Goal: Information Seeking & Learning: Find contact information

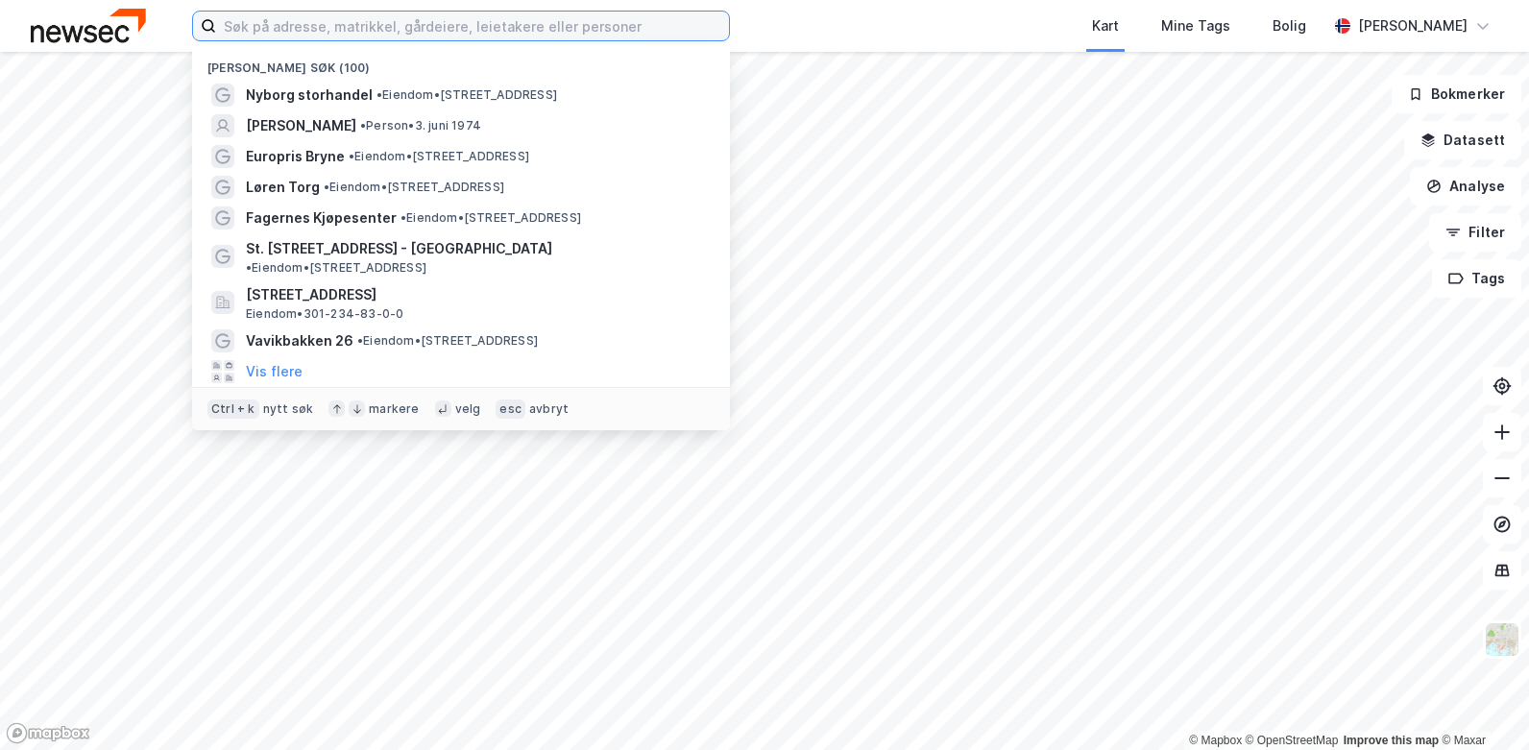
click at [295, 36] on input at bounding box center [472, 26] width 513 height 29
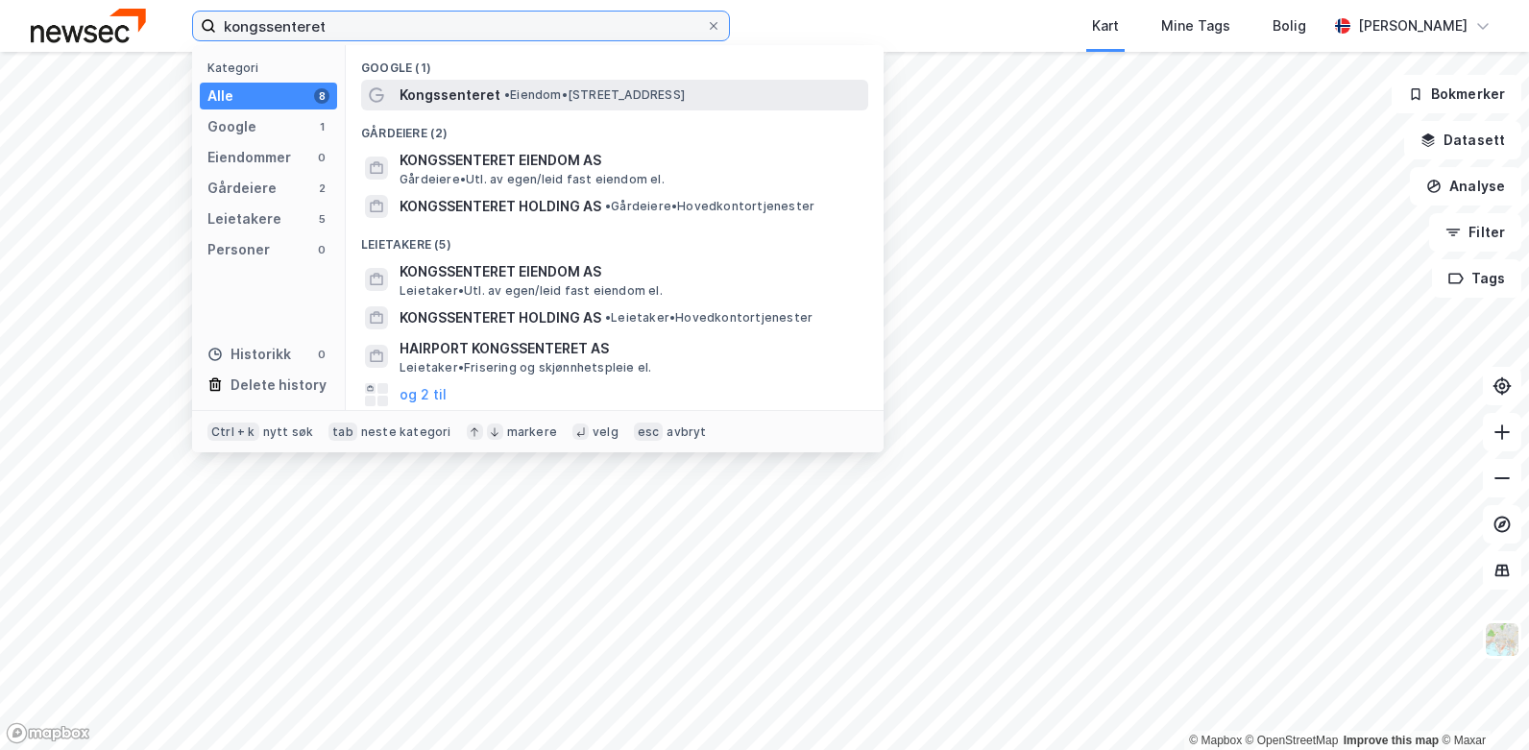
type input "kongssenteret"
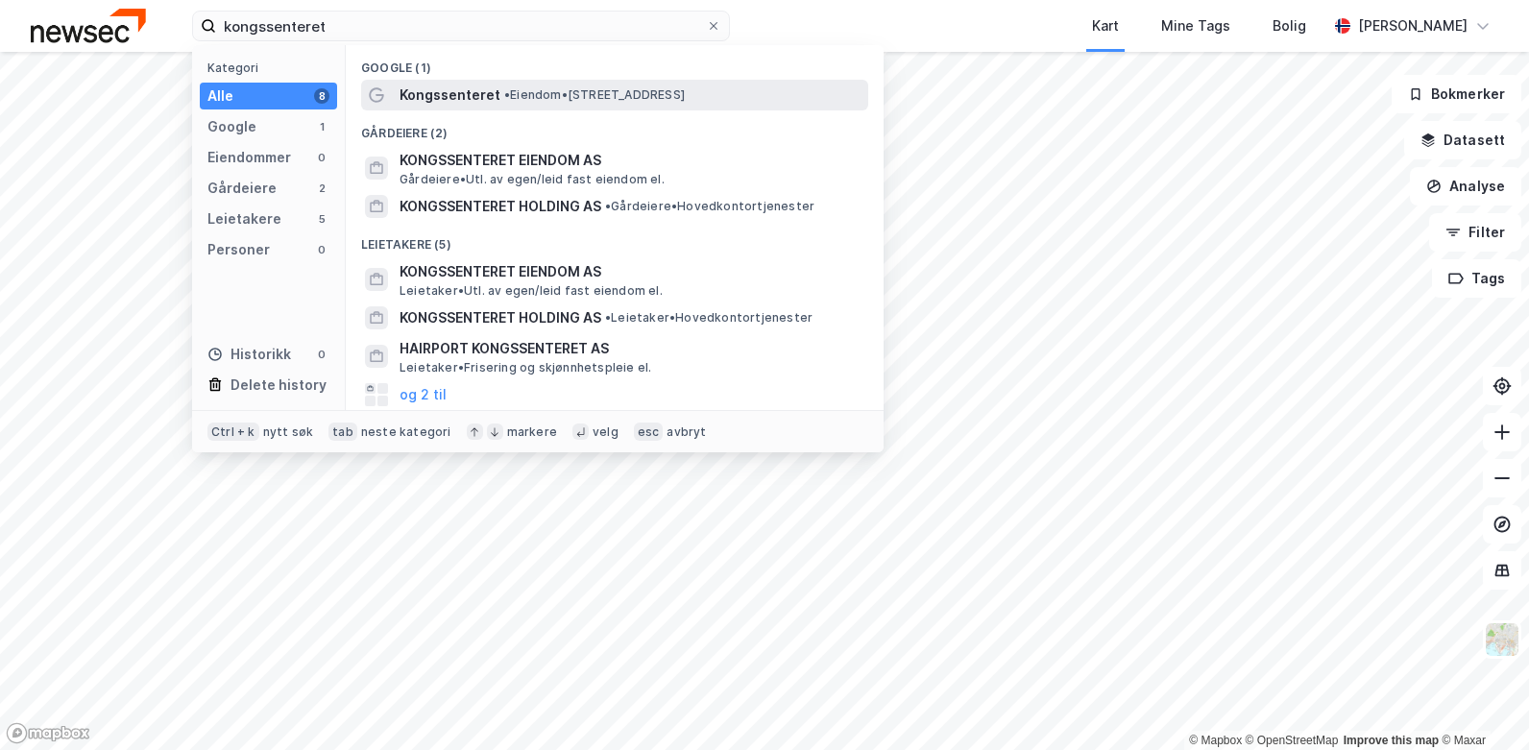
click at [433, 99] on span "Kongssenteret" at bounding box center [450, 95] width 101 height 23
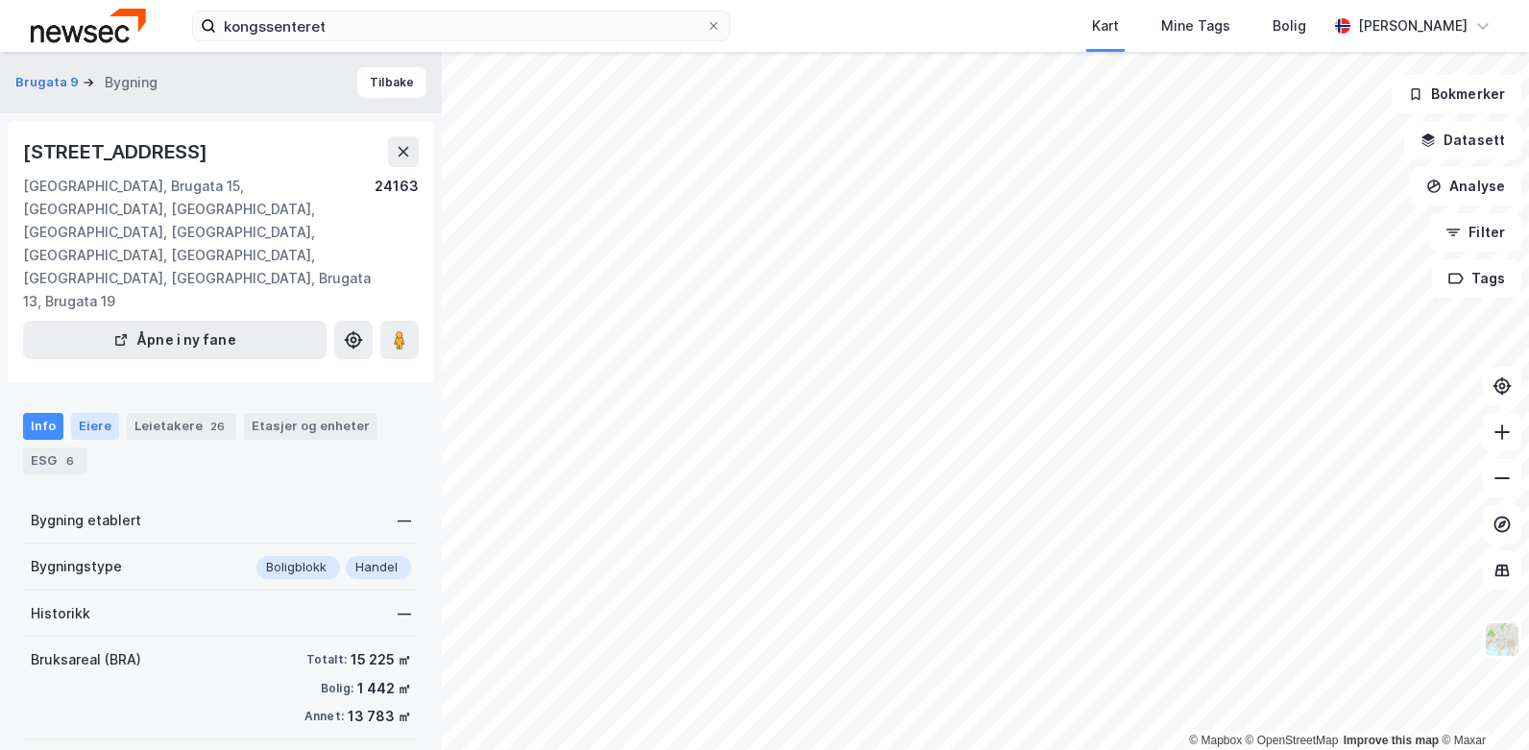
click at [91, 413] on div "Eiere" at bounding box center [95, 426] width 48 height 27
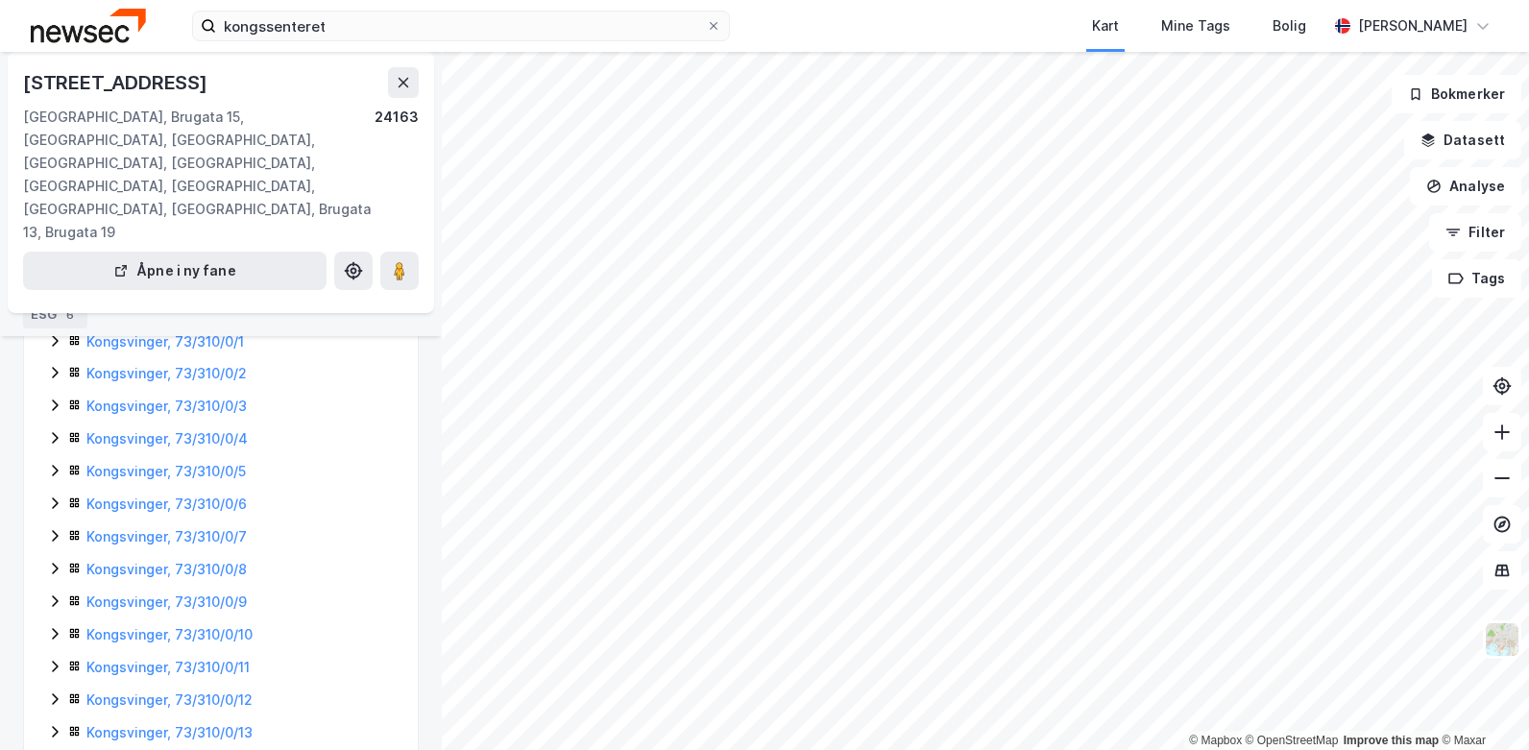
scroll to position [288, 0]
click at [158, 590] on div "Kongsvinger, 73/310/0/9" at bounding box center [240, 601] width 308 height 23
drag, startPoint x: 158, startPoint y: 541, endPoint x: 211, endPoint y: 601, distance: 80.3
click at [211, 658] on link "[PERSON_NAME]" at bounding box center [241, 666] width 109 height 16
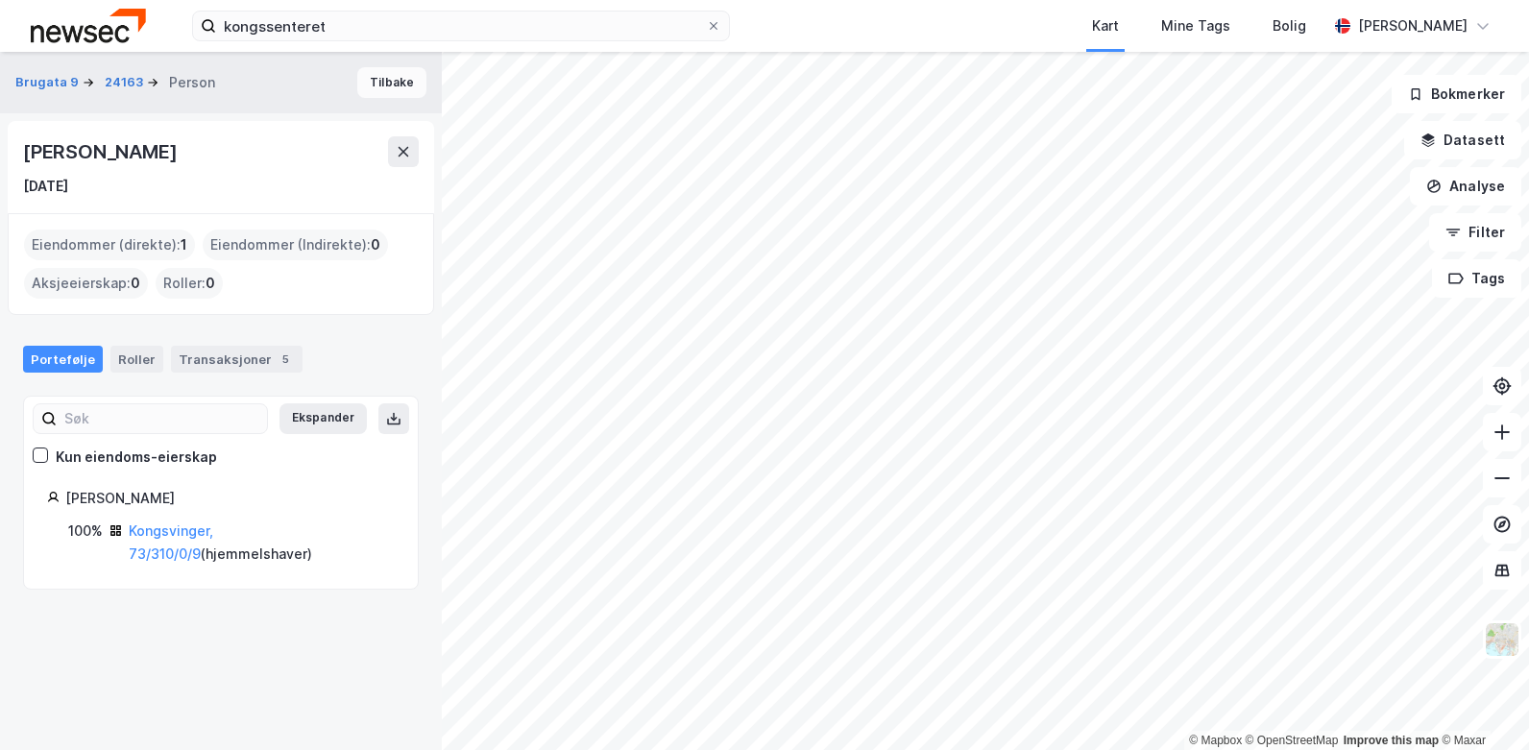
click at [377, 82] on button "Tilbake" at bounding box center [391, 82] width 69 height 31
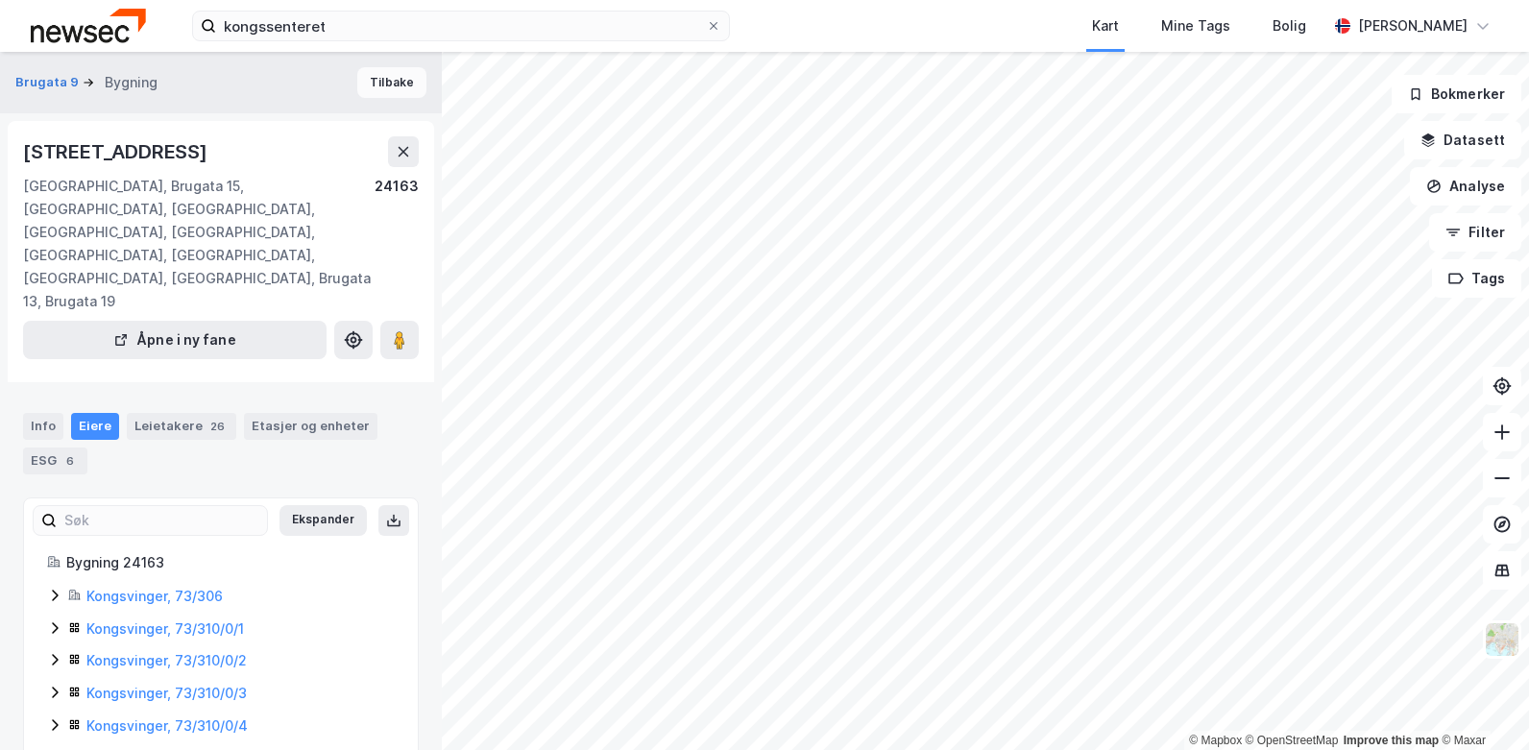
click at [370, 88] on button "Tilbake" at bounding box center [391, 82] width 69 height 31
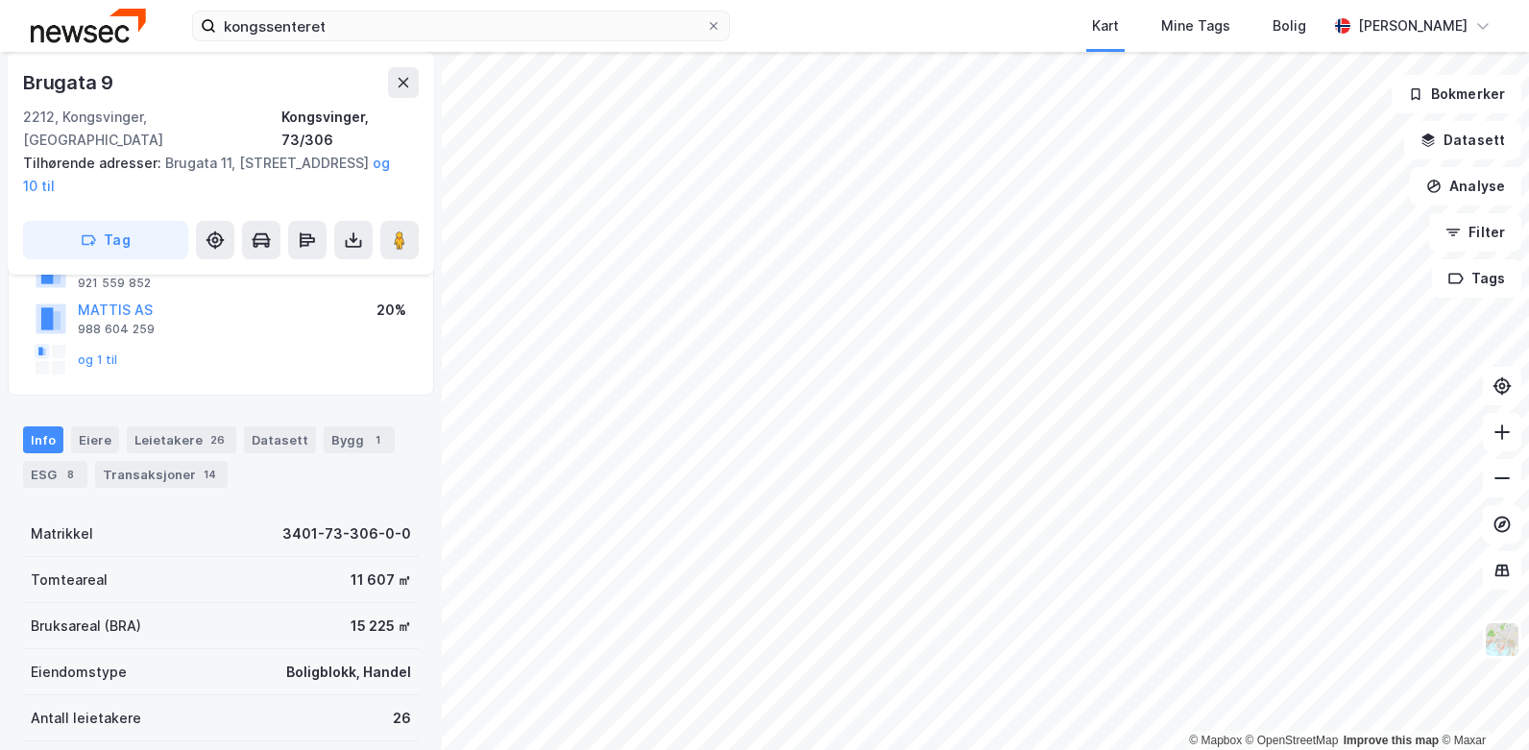
scroll to position [98, 0]
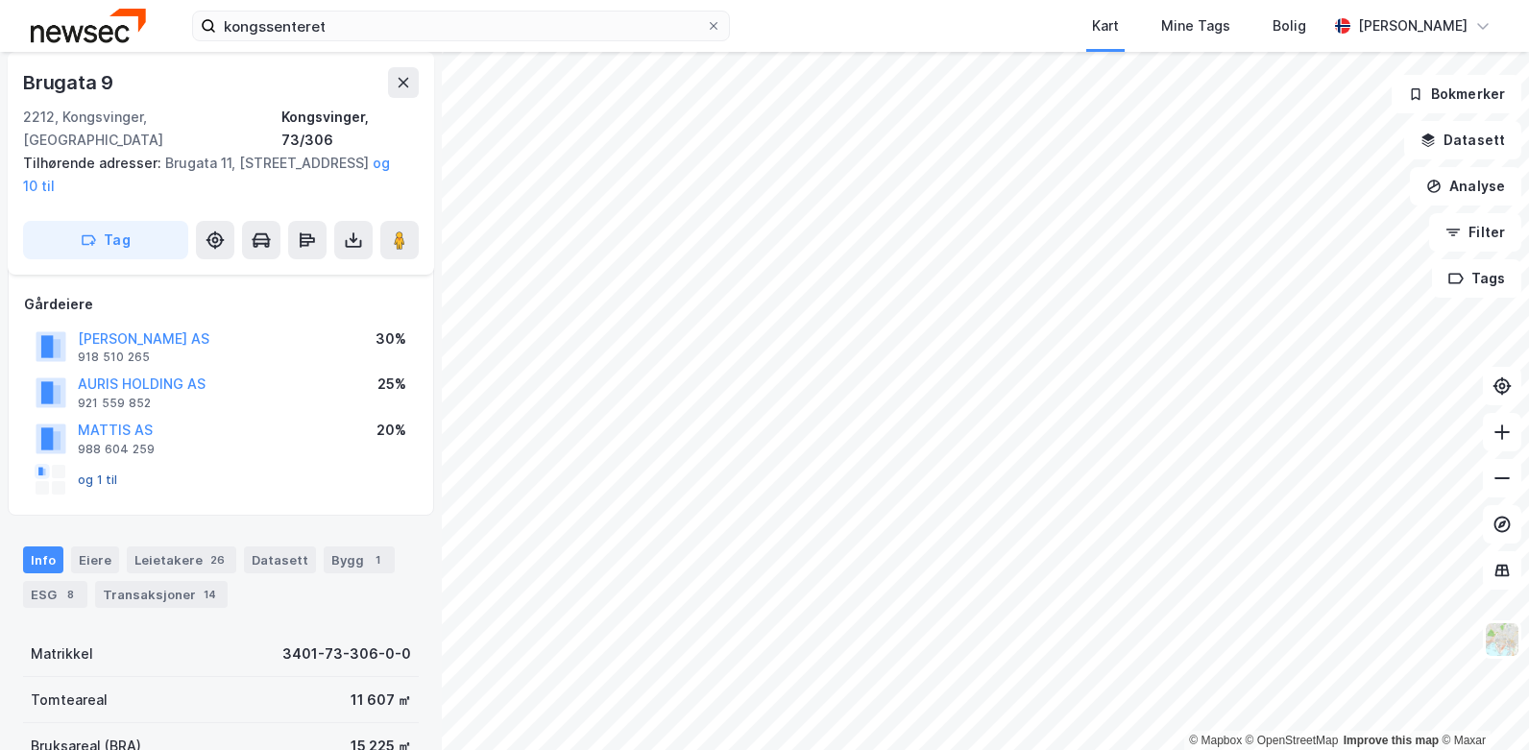
click at [0, 0] on button "og 1 til" at bounding box center [0, 0] width 0 height 0
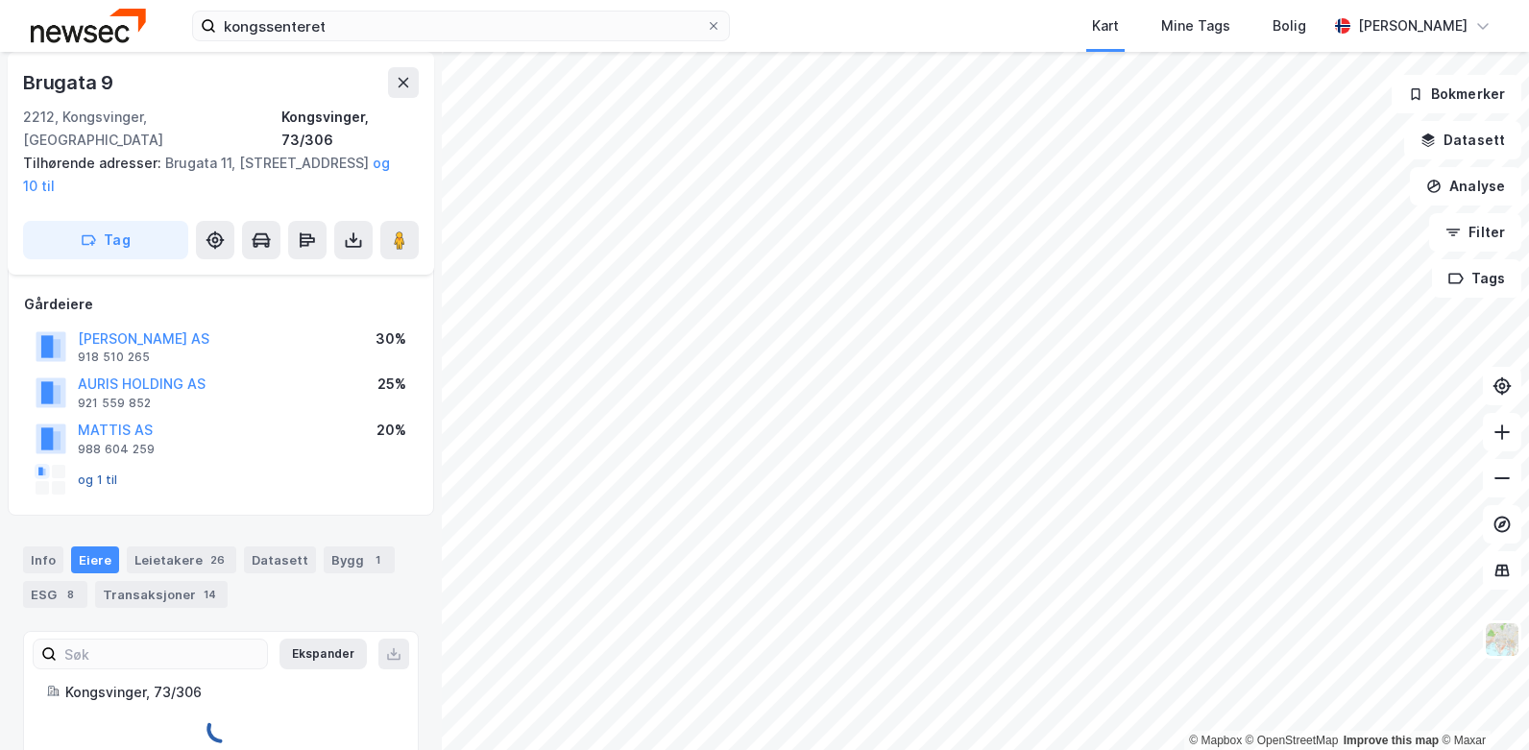
scroll to position [116, 0]
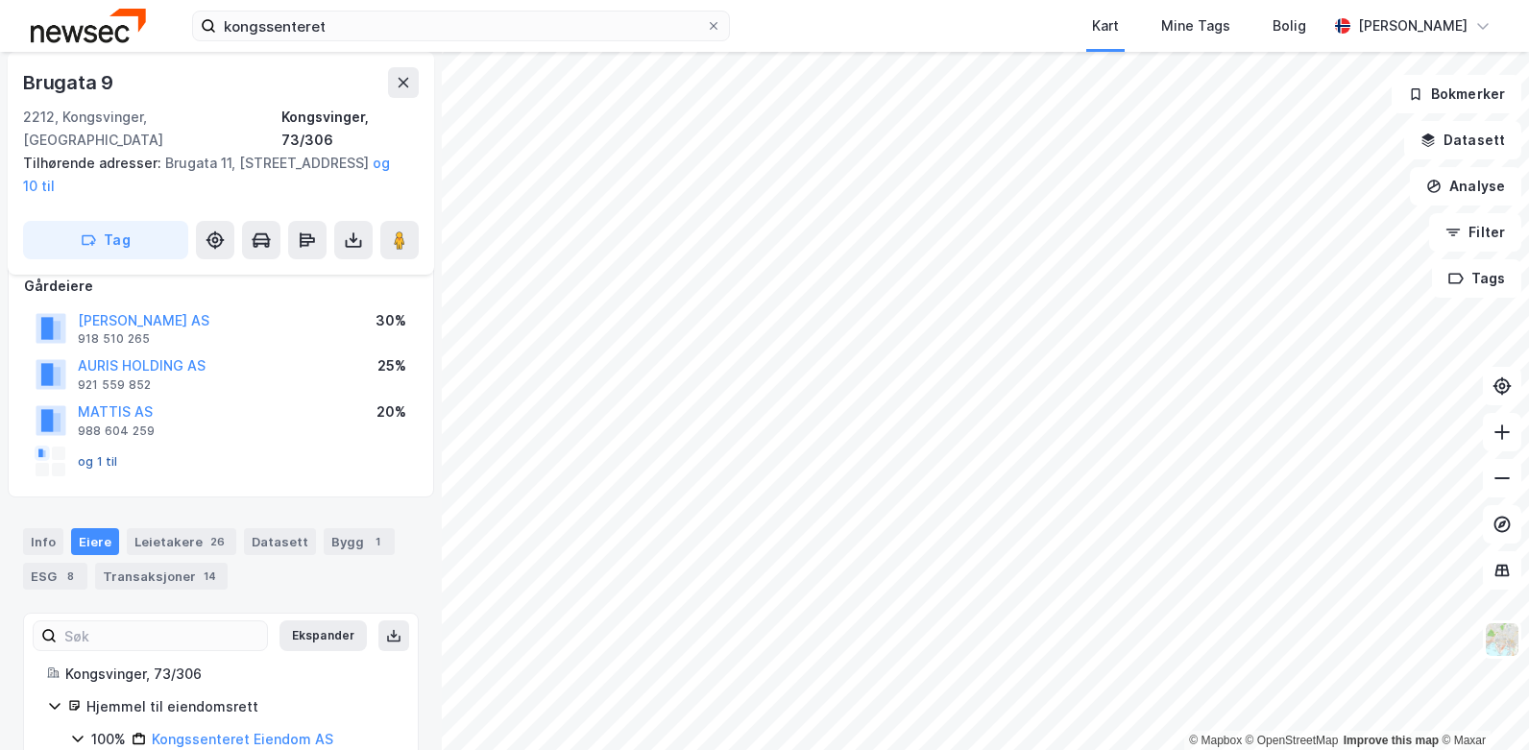
click at [0, 0] on button "og 1 til" at bounding box center [0, 0] width 0 height 0
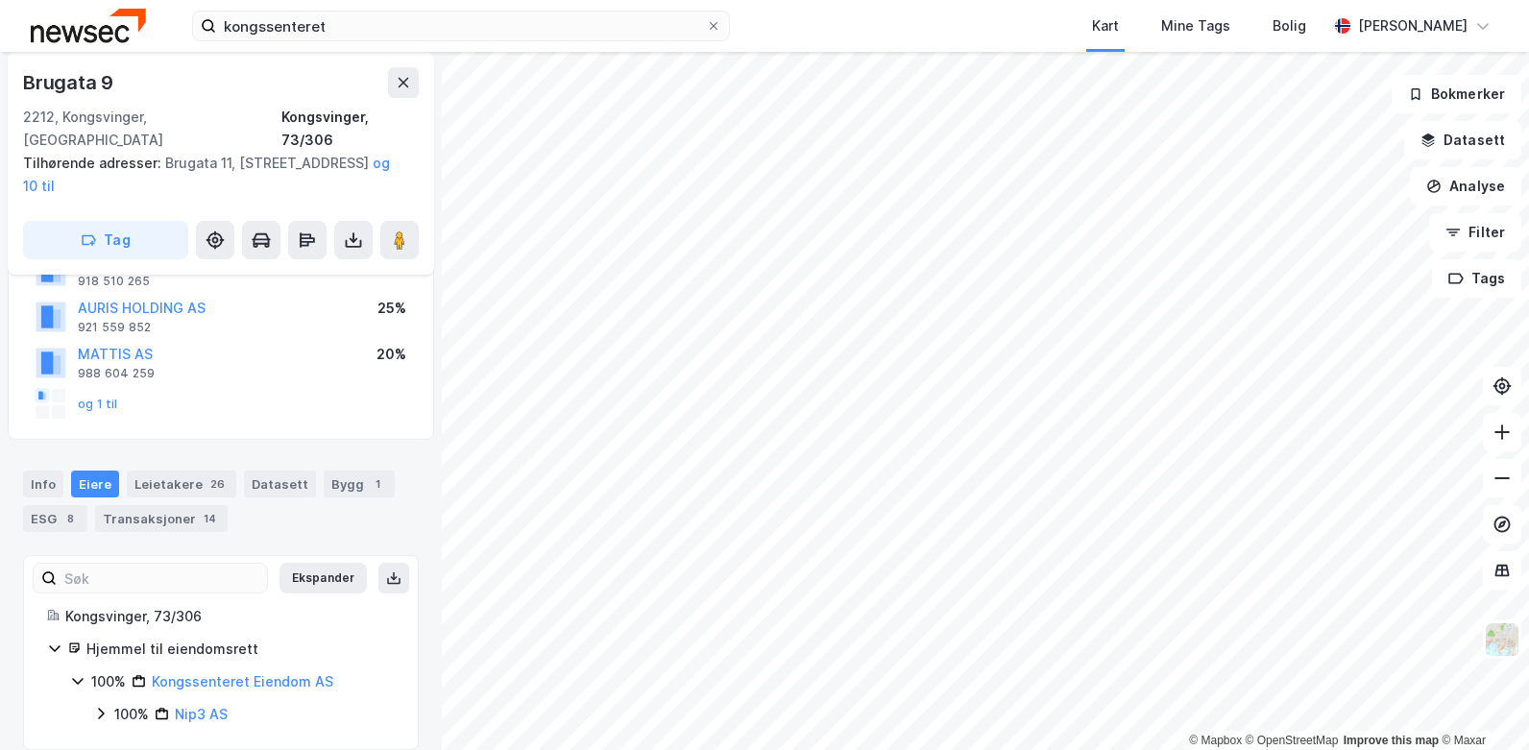
click at [99, 471] on div "Eiere" at bounding box center [95, 484] width 48 height 27
click at [146, 505] on div "Transaksjoner 14" at bounding box center [161, 518] width 133 height 27
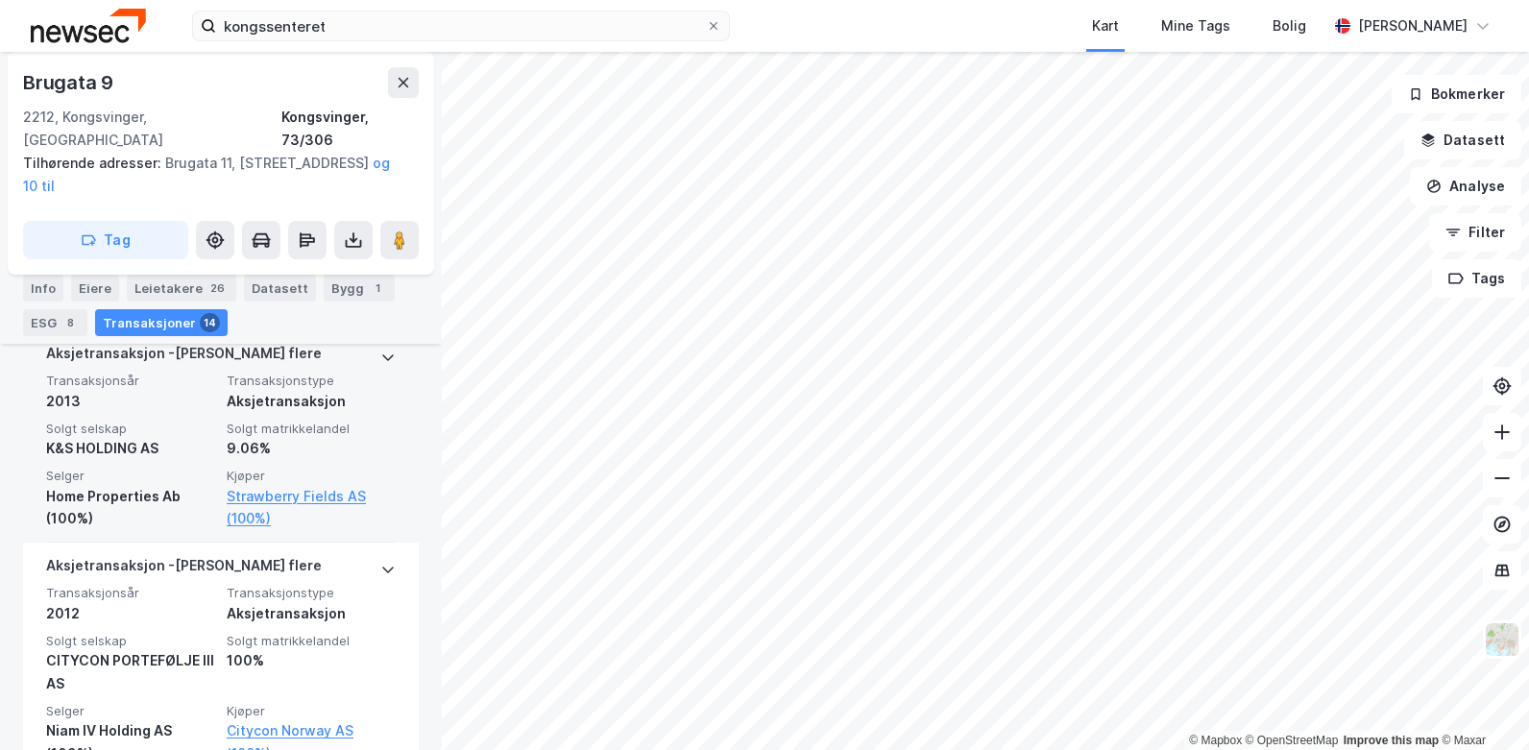
scroll to position [2072, 0]
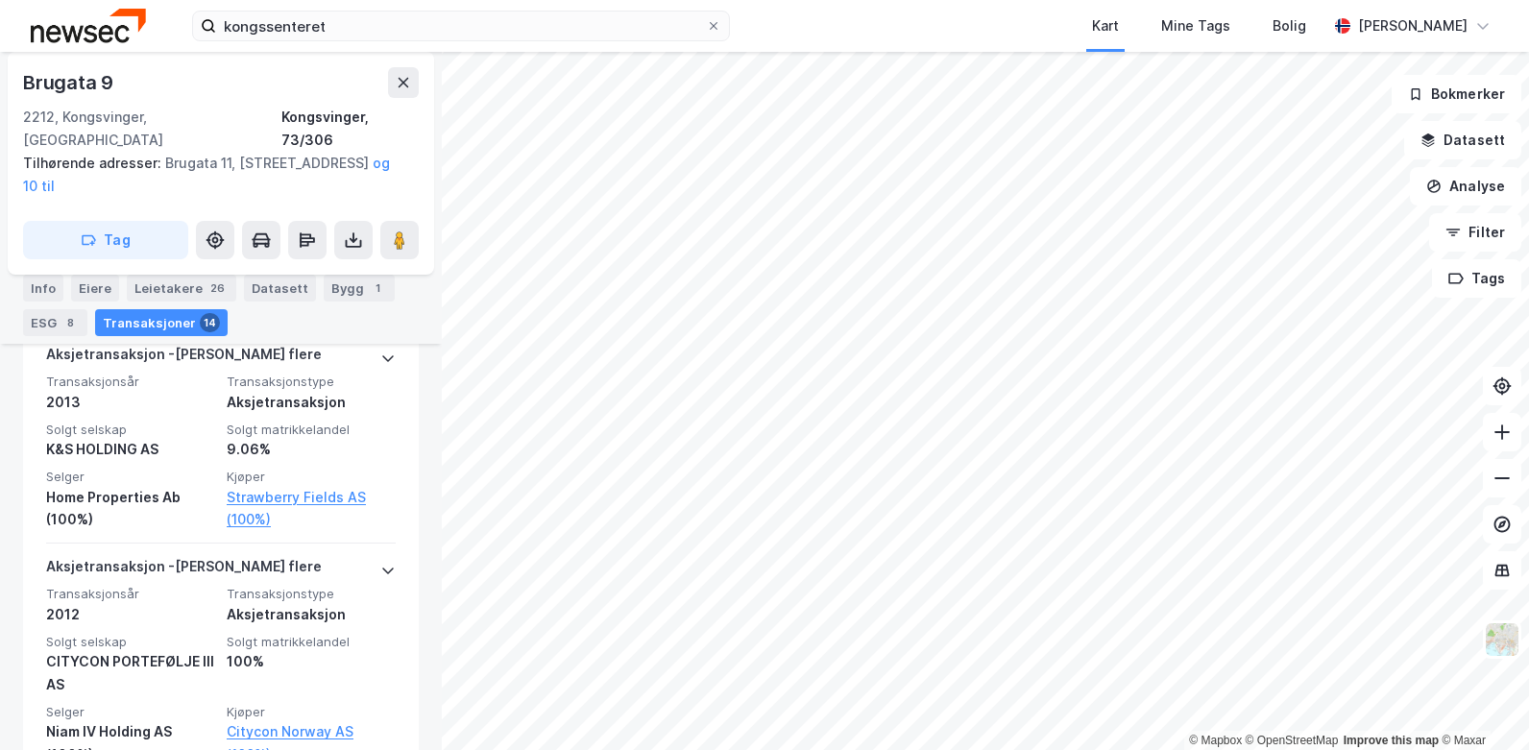
click at [144, 267] on div "Info [PERSON_NAME] 26 Datasett Bygg 1 ESG 8 Transaksjoner 14" at bounding box center [221, 298] width 442 height 92
click at [144, 279] on div "Leietakere 26" at bounding box center [181, 288] width 109 height 27
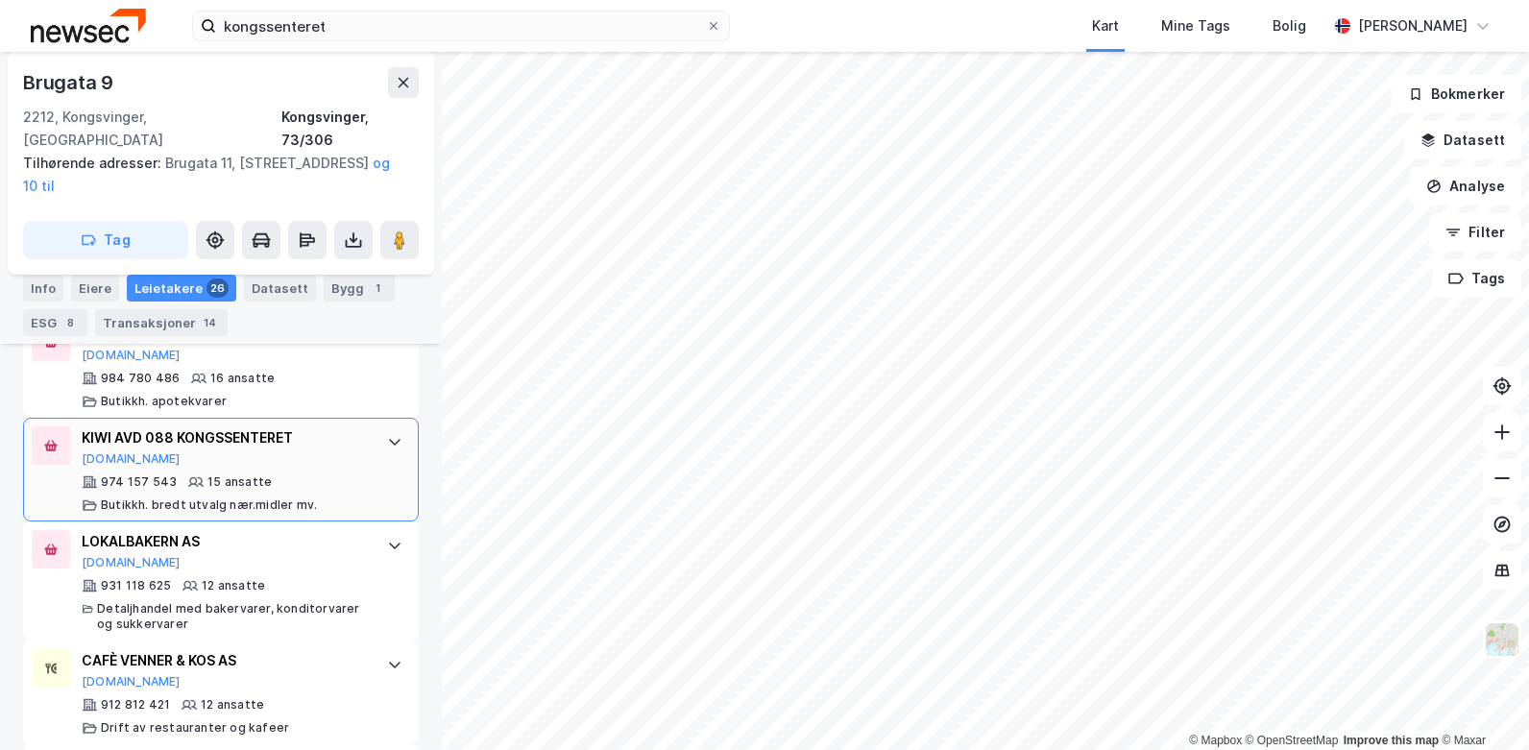
scroll to position [727, 0]
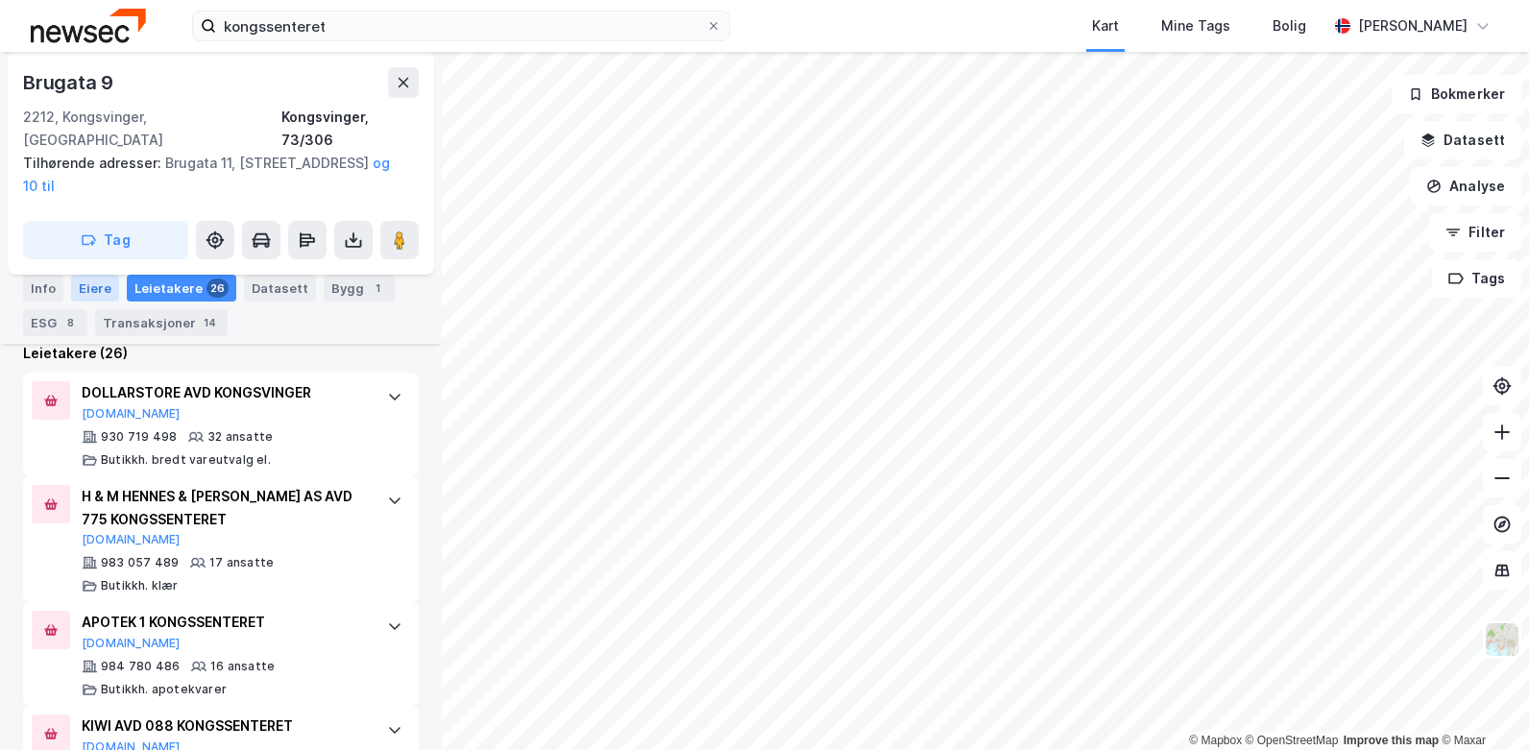
click at [91, 296] on div "Eiere" at bounding box center [95, 288] width 48 height 27
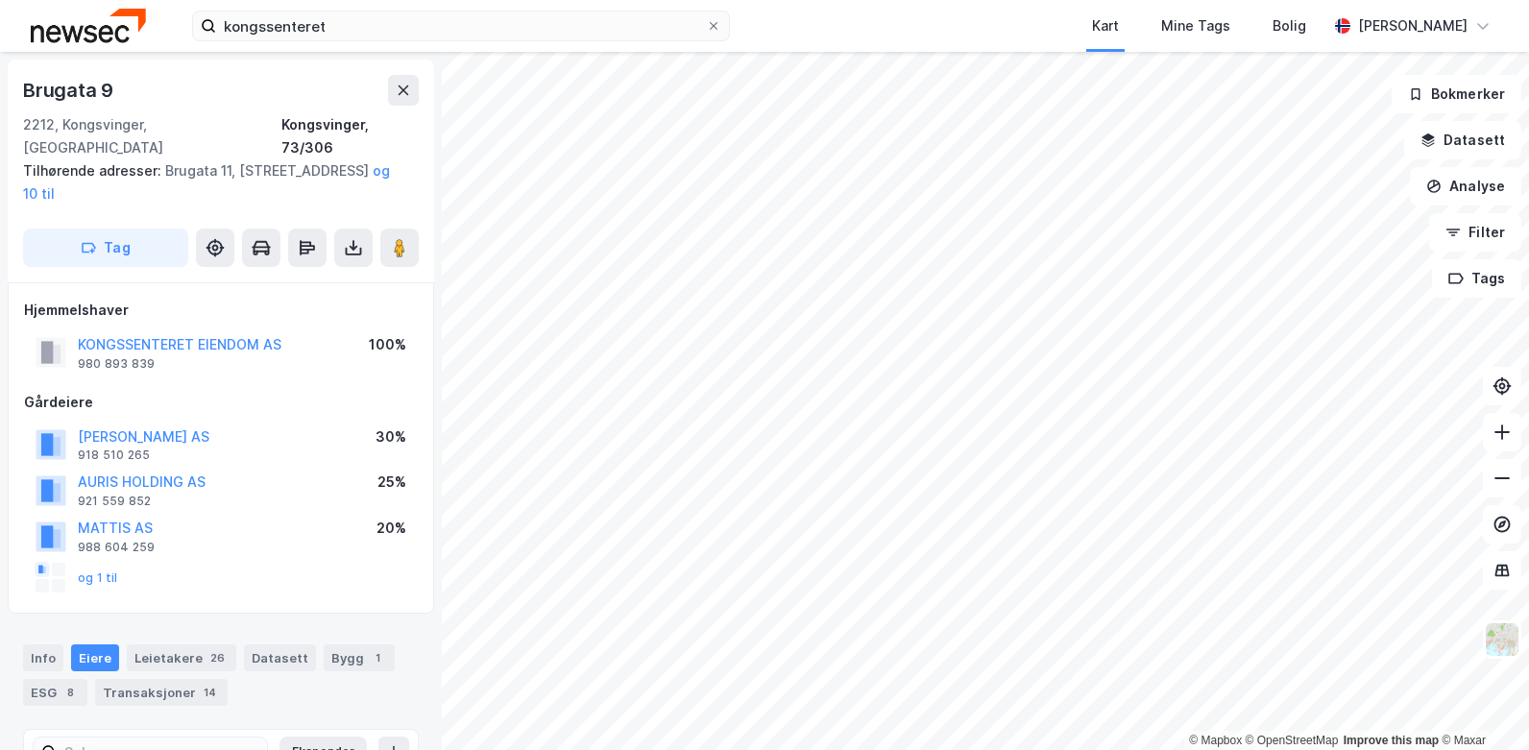
click at [103, 563] on div "og 1 til" at bounding box center [77, 578] width 83 height 31
click at [0, 0] on button "og 1 til" at bounding box center [0, 0] width 0 height 0
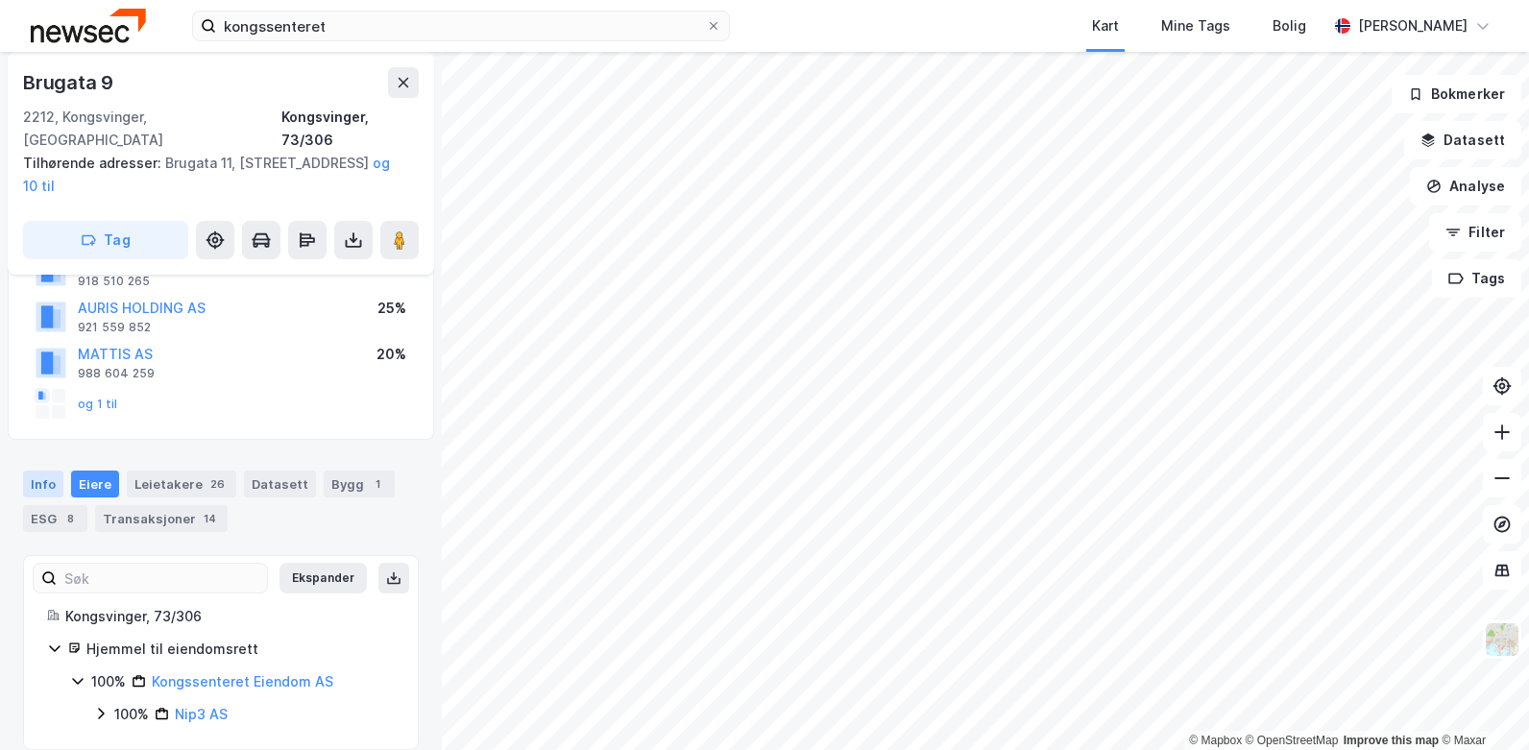
click at [46, 471] on div "Info" at bounding box center [43, 484] width 40 height 27
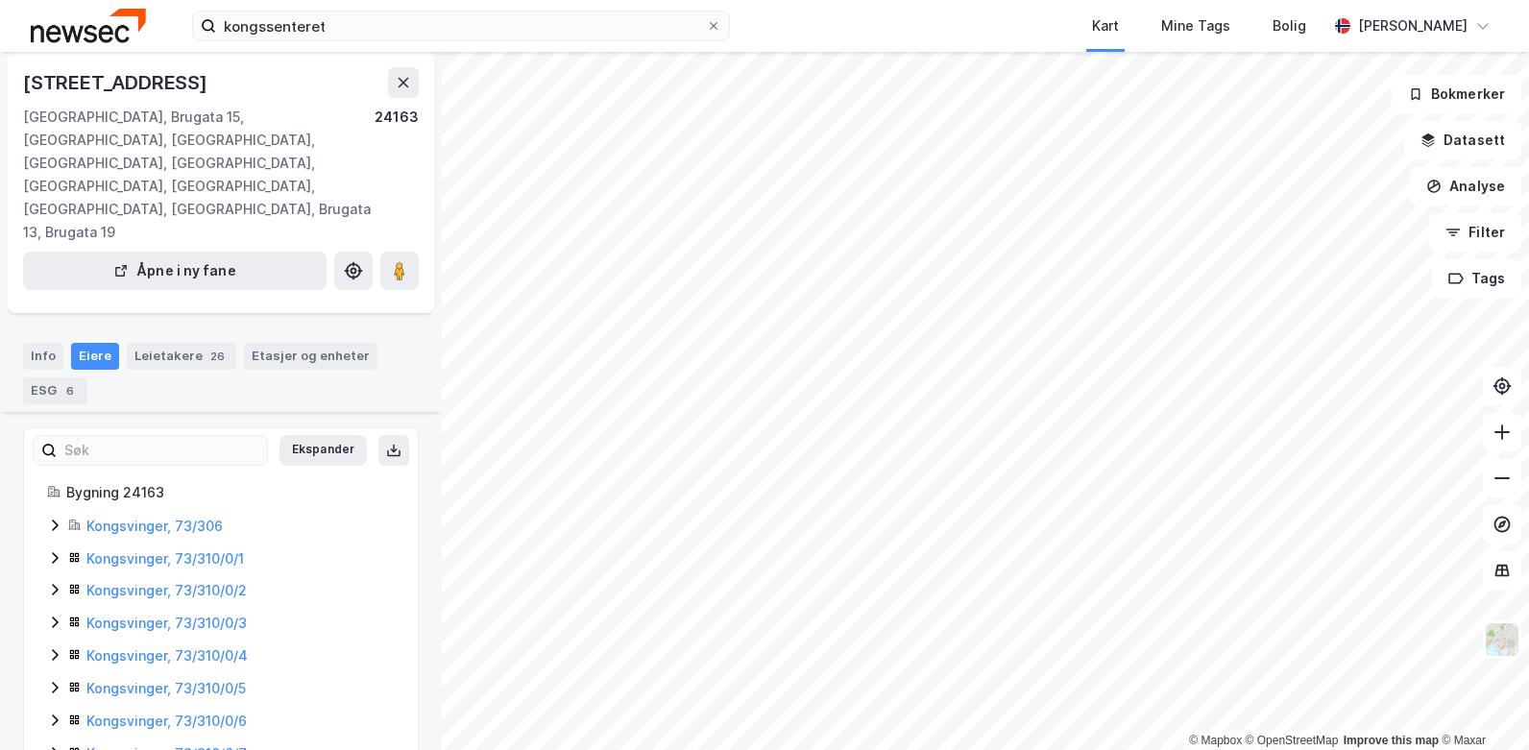
scroll to position [96, 0]
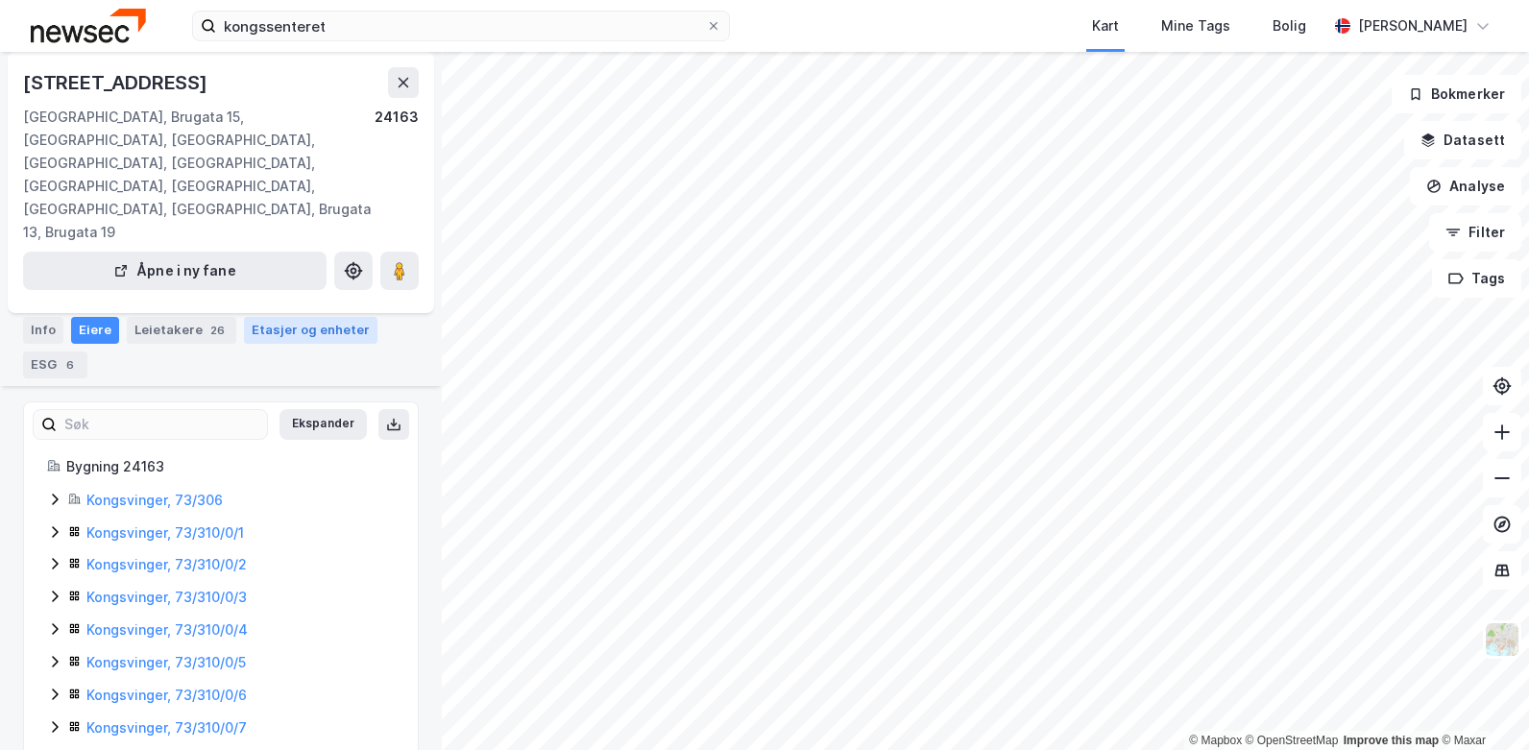
click at [269, 321] on div "Etasjer og enheter" at bounding box center [311, 329] width 118 height 17
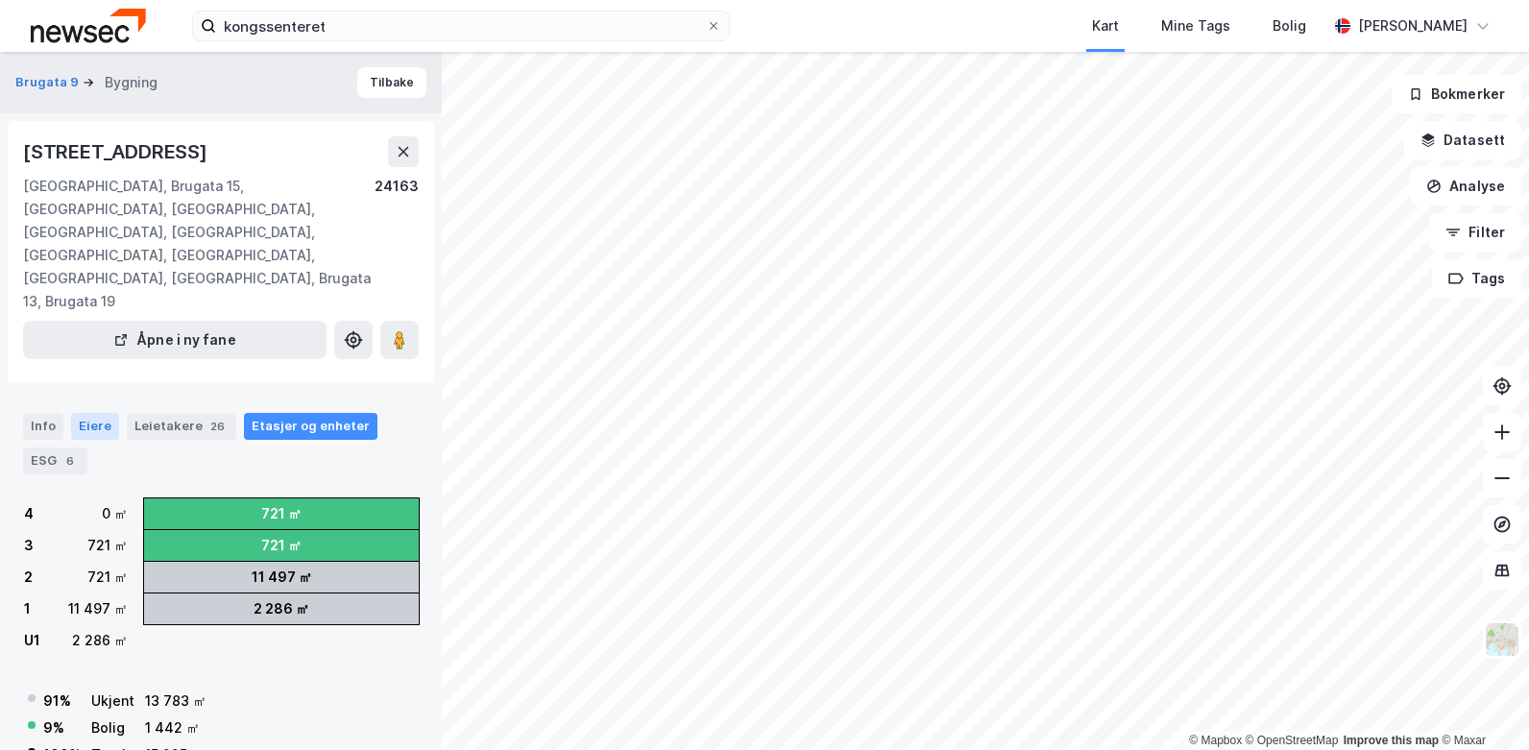
click at [93, 413] on div "Eiere" at bounding box center [95, 426] width 48 height 27
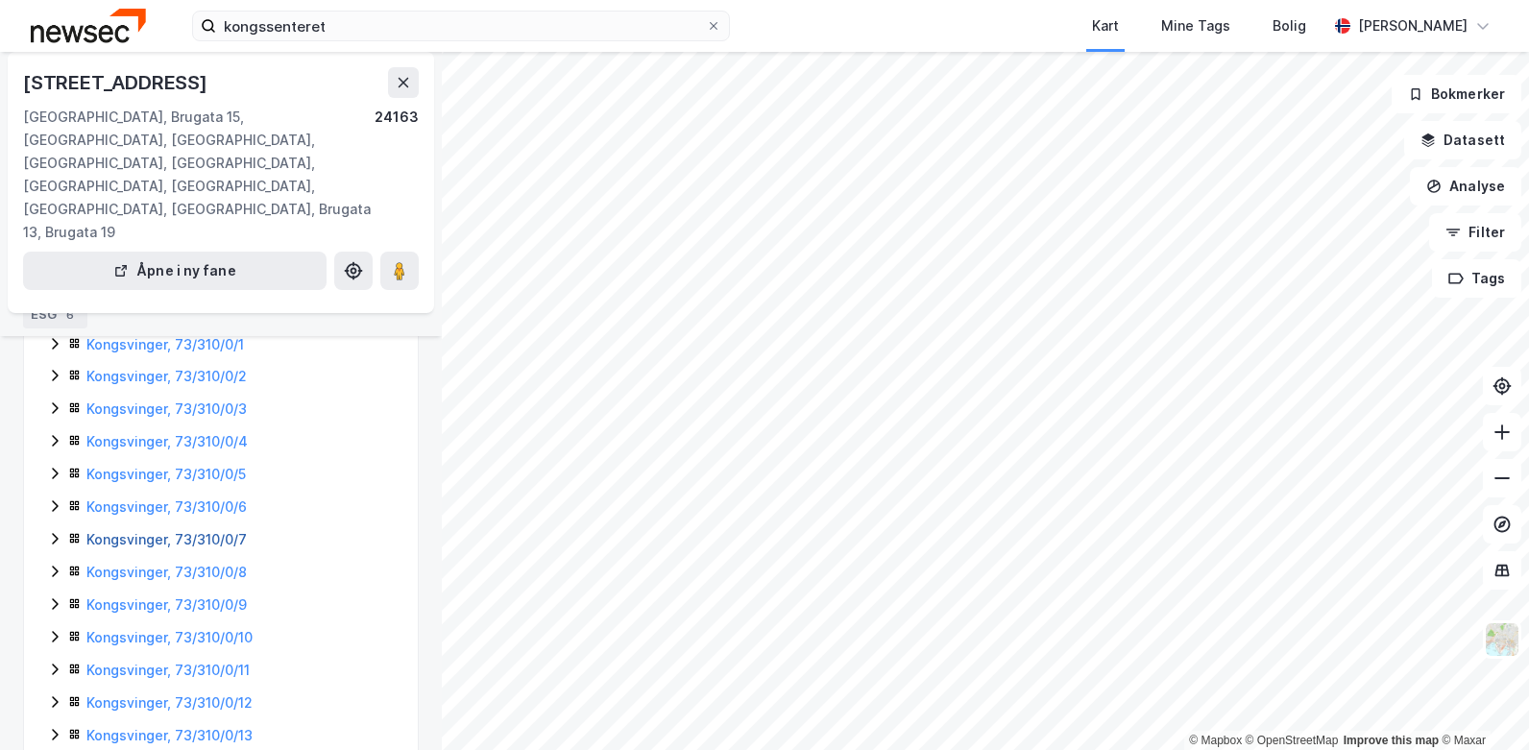
scroll to position [288, 0]
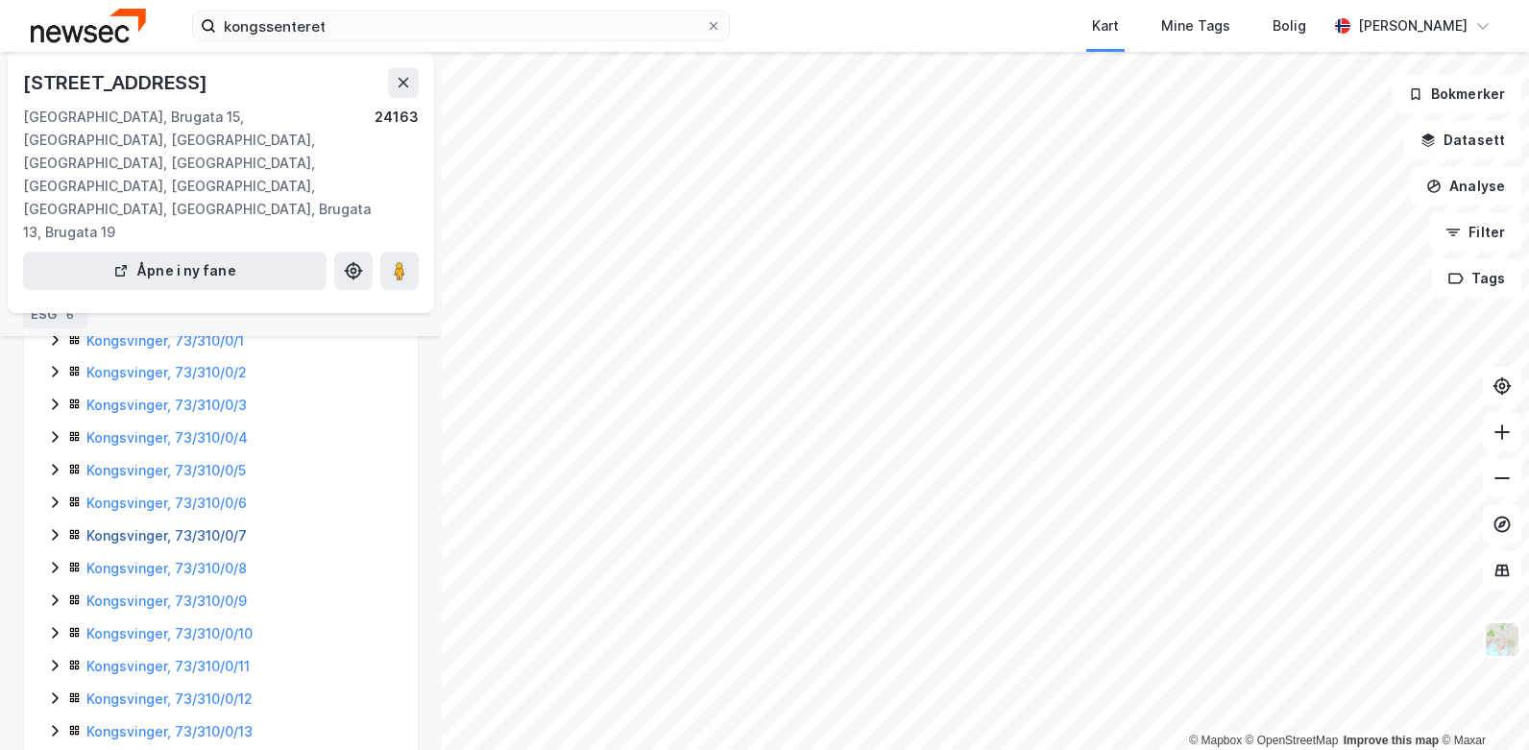
click at [125, 527] on link "Kongsvinger, 73/310/0/7" at bounding box center [166, 535] width 160 height 16
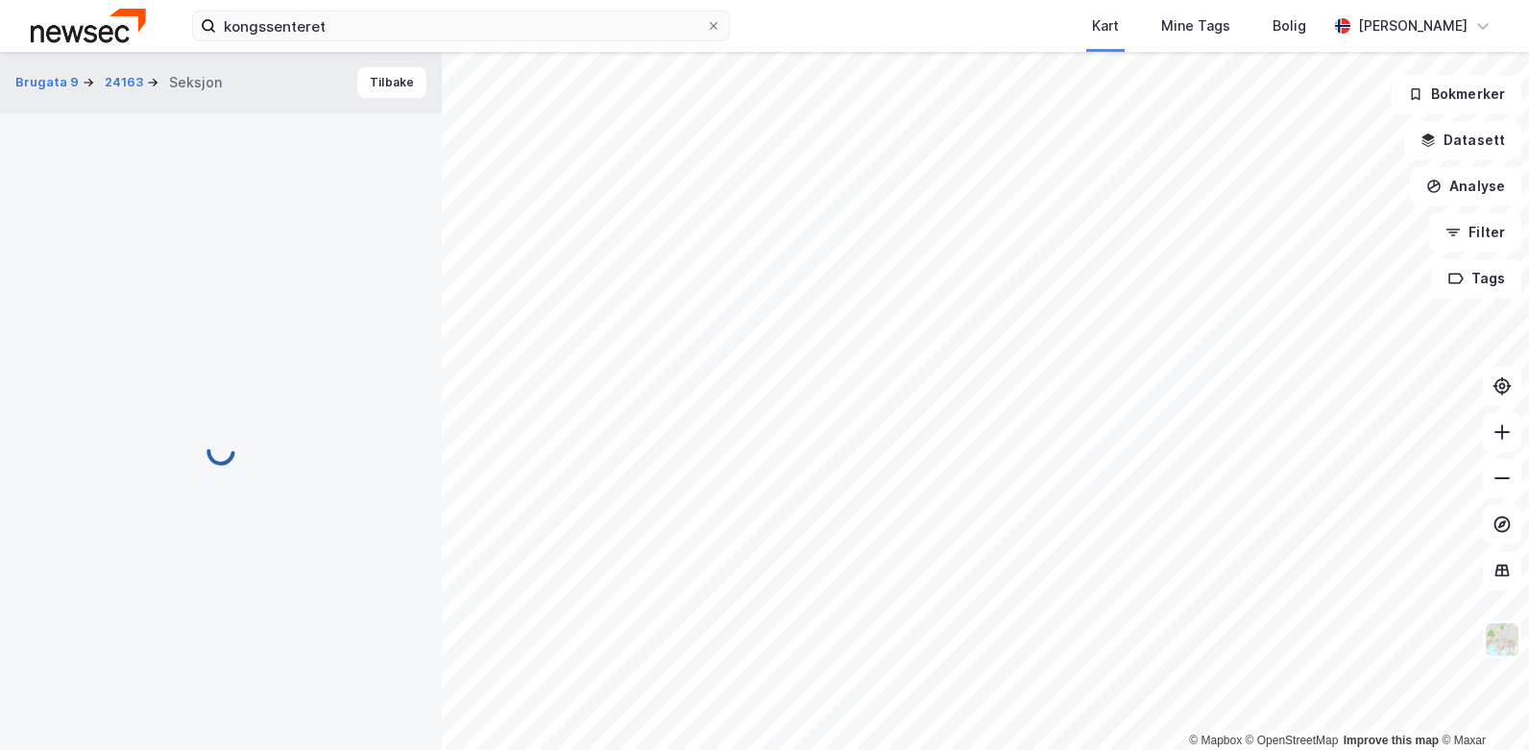
scroll to position [260, 0]
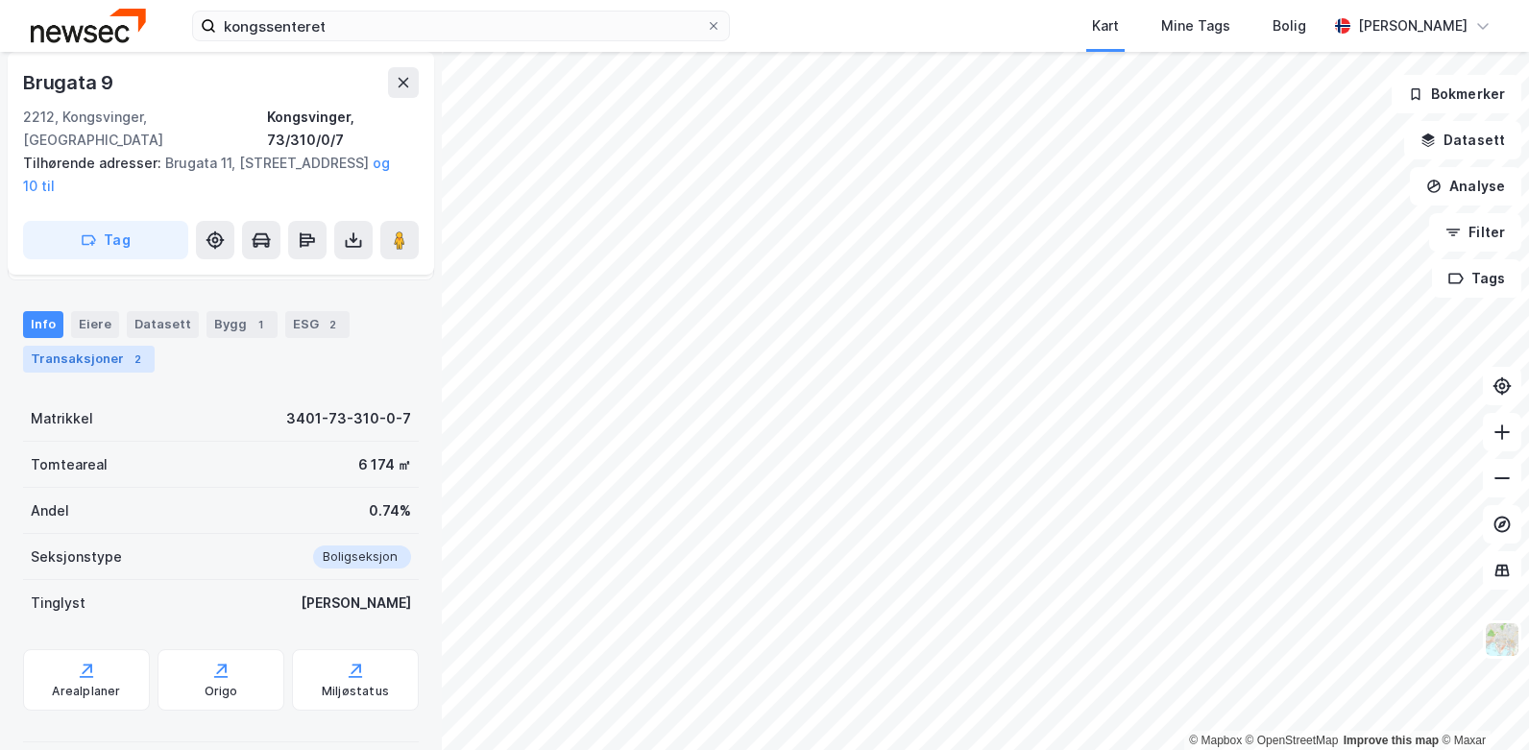
click at [107, 346] on div "Transaksjoner 2" at bounding box center [89, 359] width 132 height 27
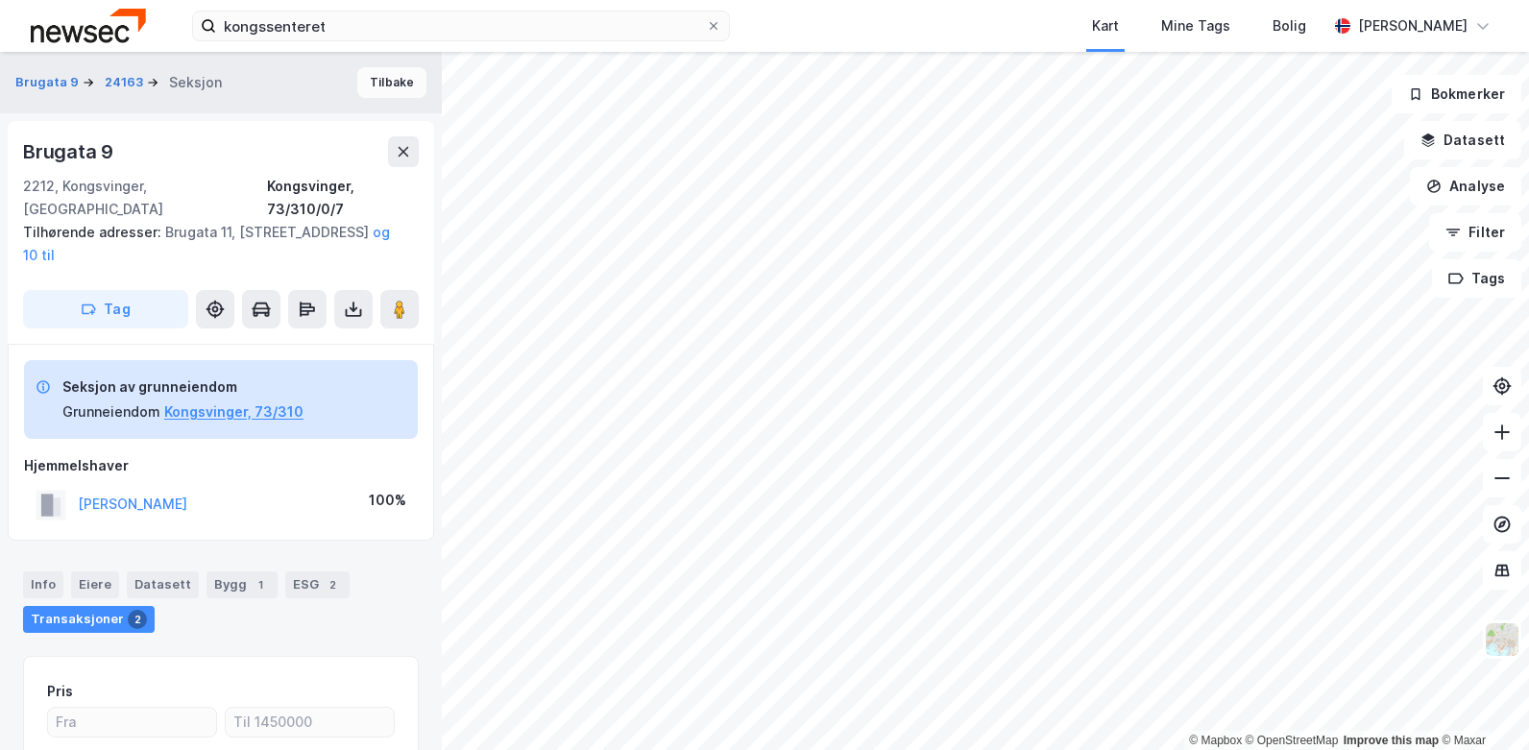
click at [362, 86] on button "Tilbake" at bounding box center [391, 82] width 69 height 31
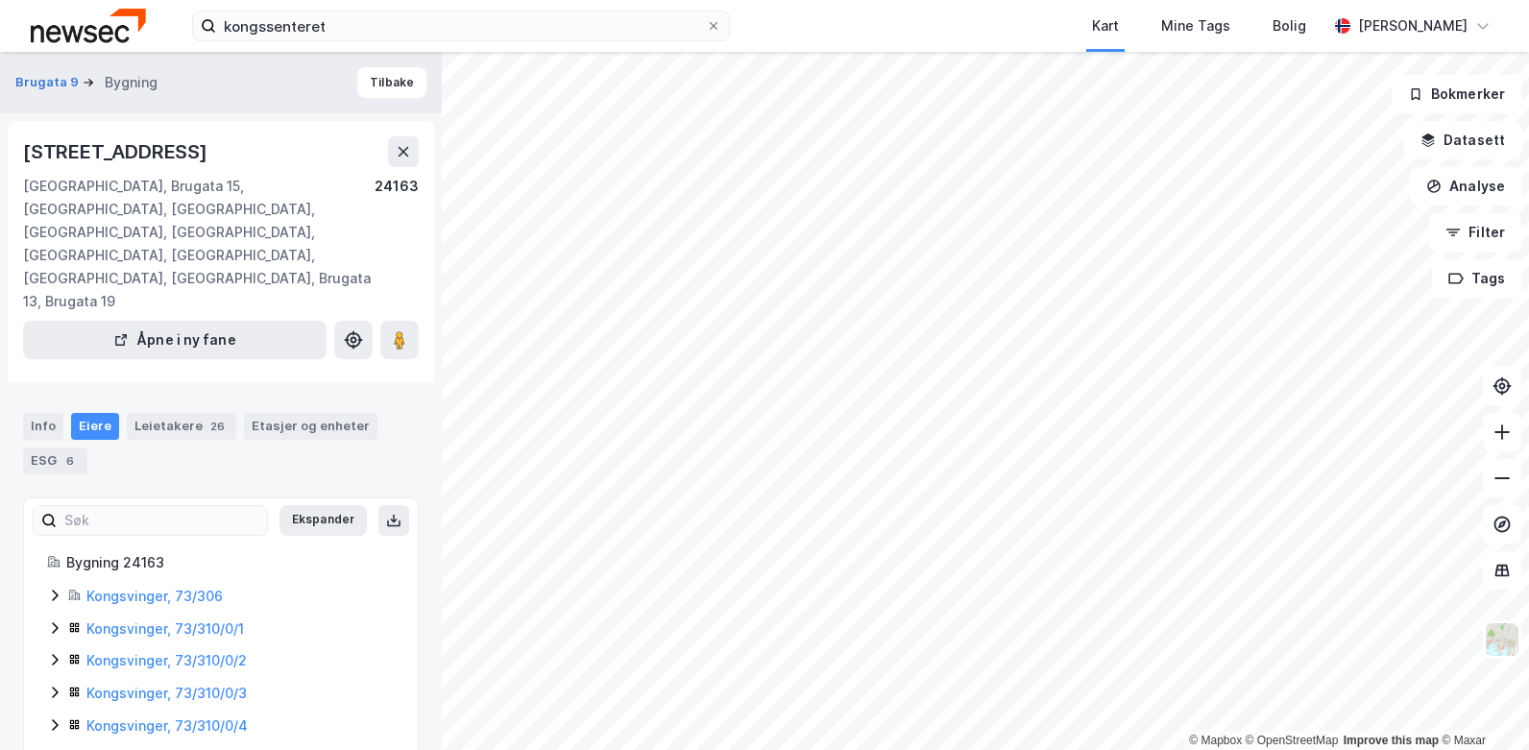
scroll to position [1, 0]
click at [154, 651] on link "Kongsvinger, 73/310/0/2" at bounding box center [166, 659] width 160 height 16
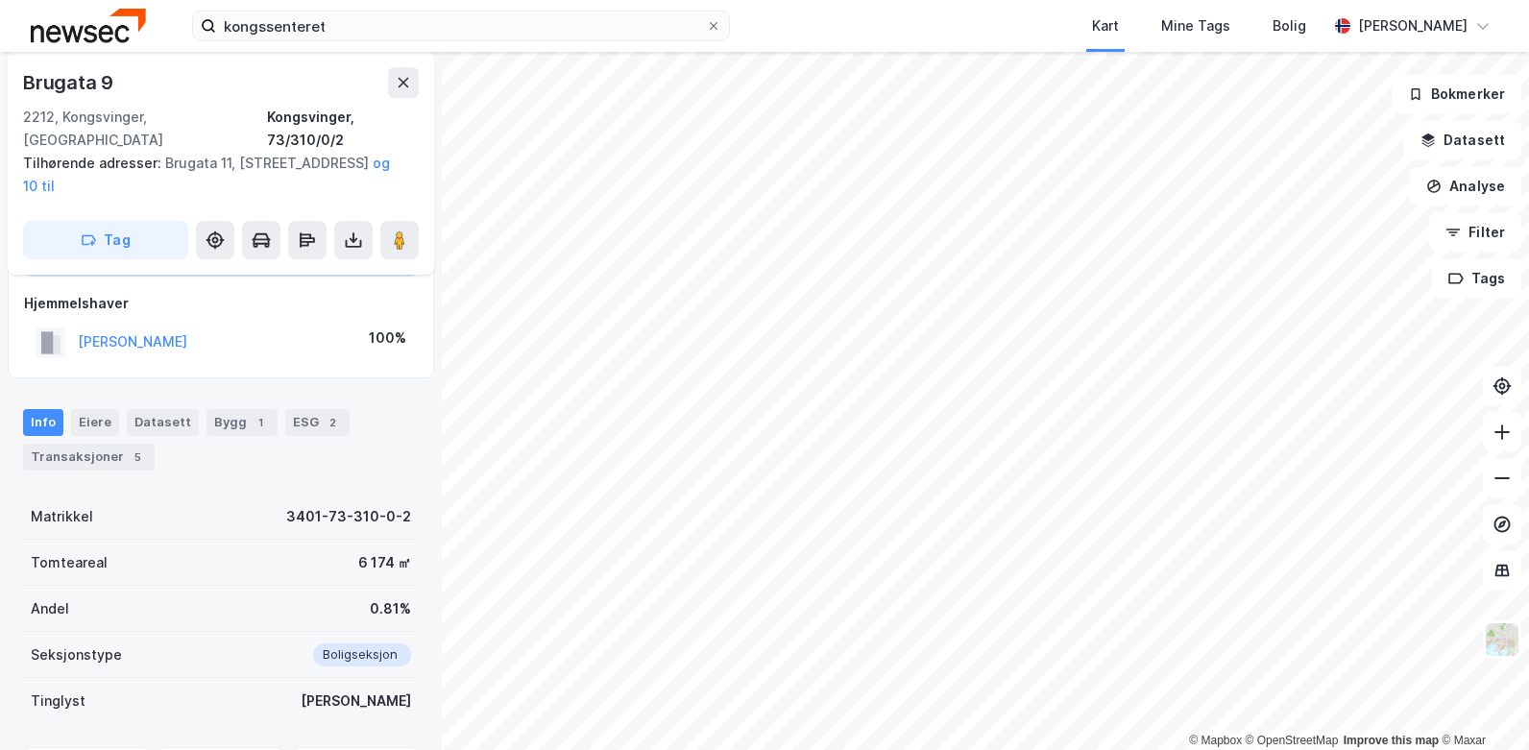
scroll to position [193, 0]
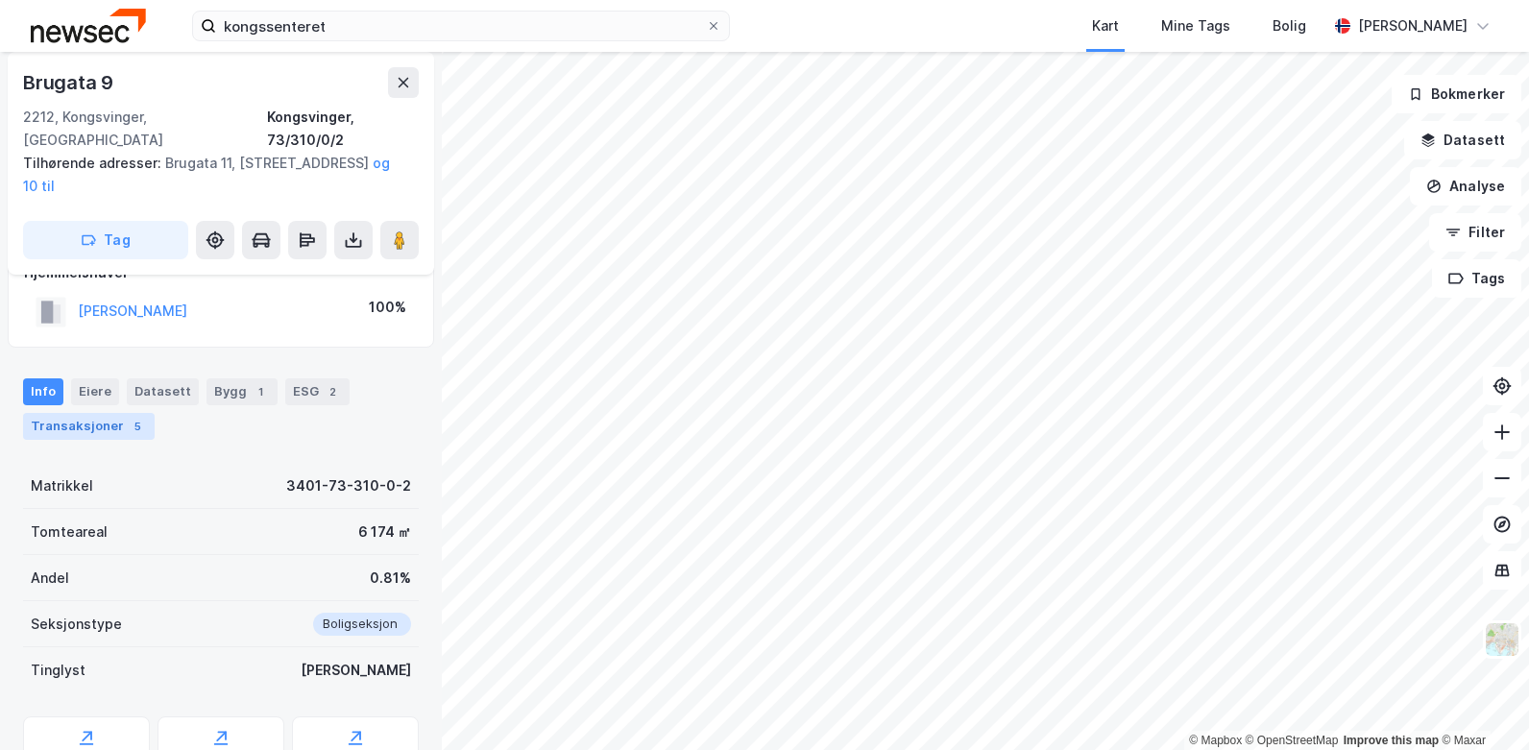
click at [102, 413] on div "Transaksjoner 5" at bounding box center [89, 426] width 132 height 27
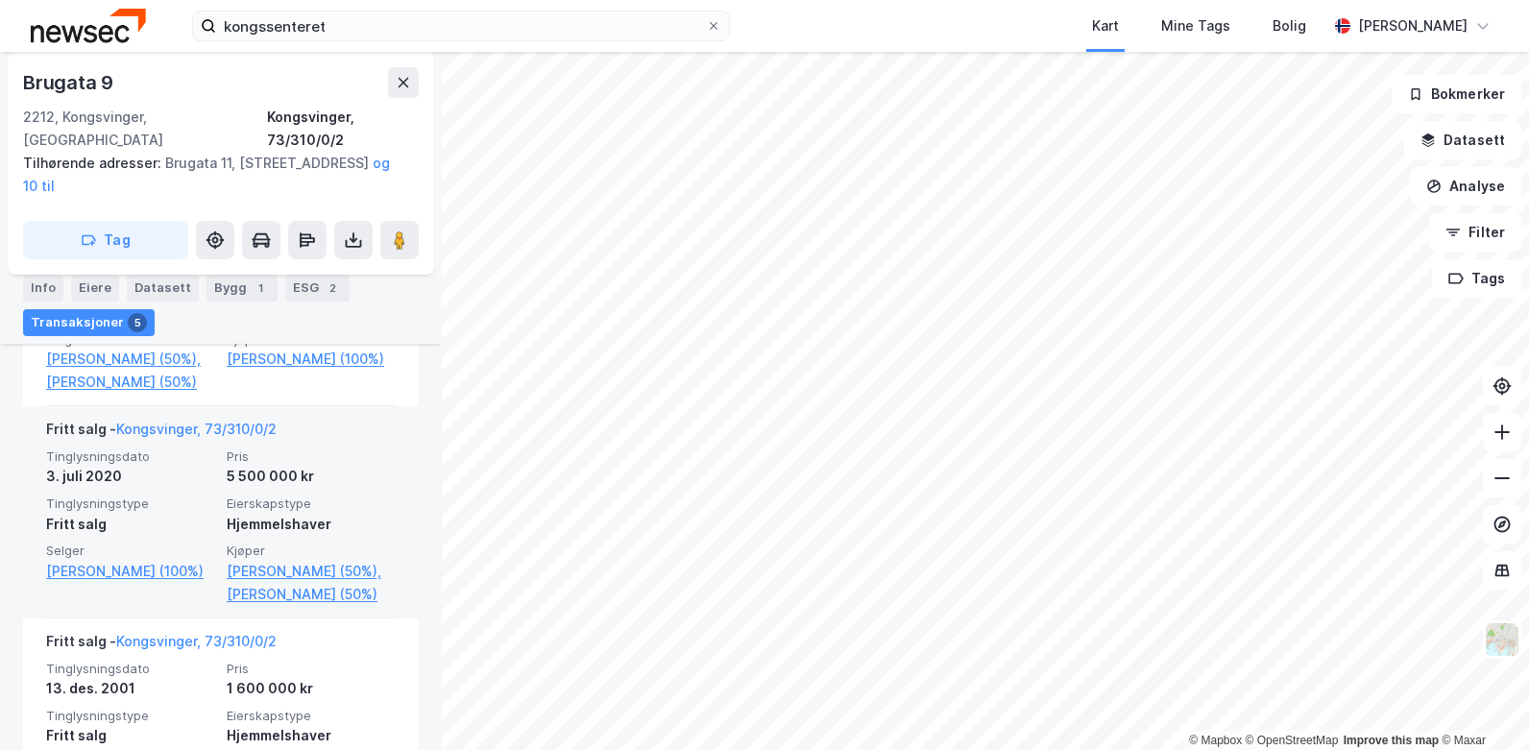
scroll to position [914, 0]
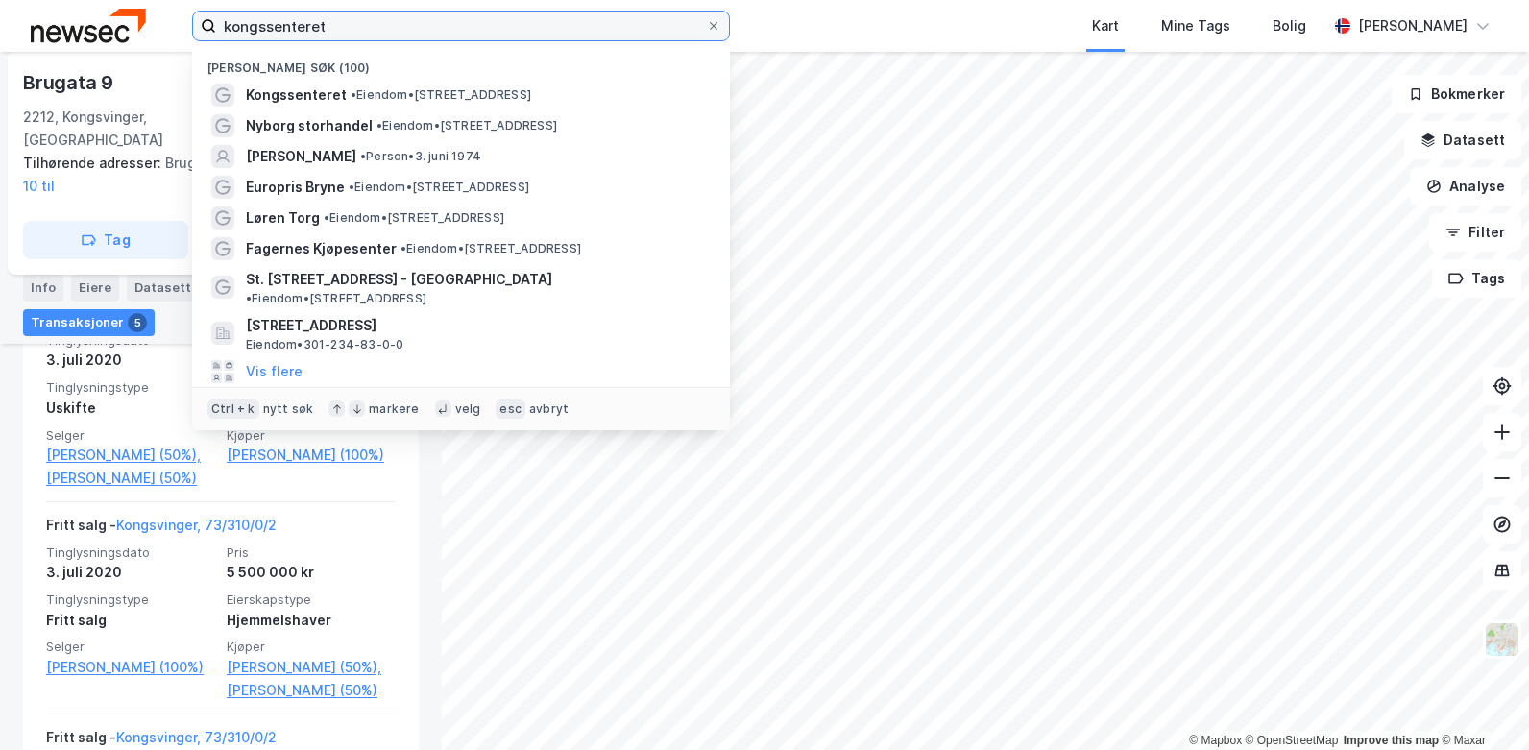
drag, startPoint x: 343, startPoint y: 30, endPoint x: 213, endPoint y: 23, distance: 129.8
click at [213, 23] on label "kongssenteret" at bounding box center [461, 26] width 538 height 31
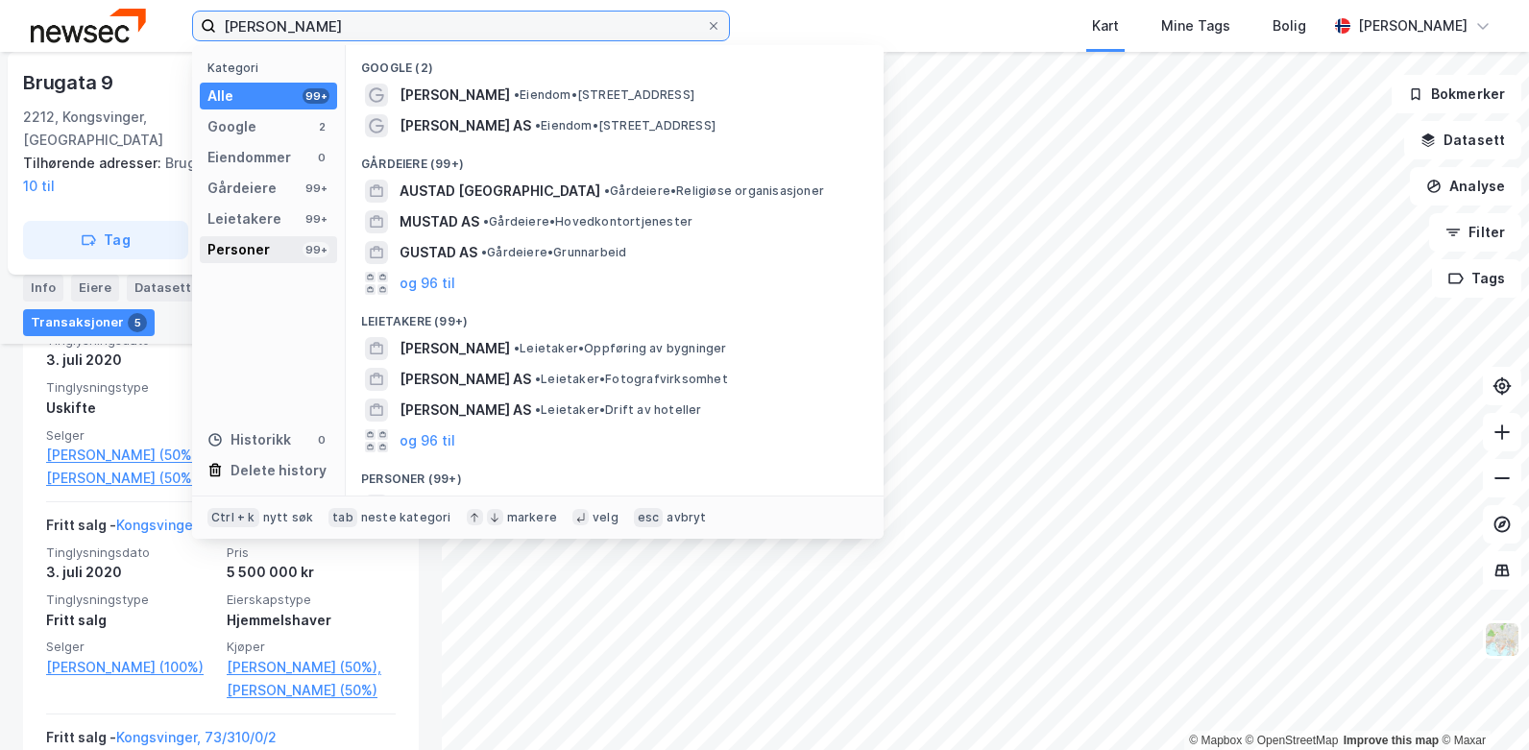
type input "[PERSON_NAME]"
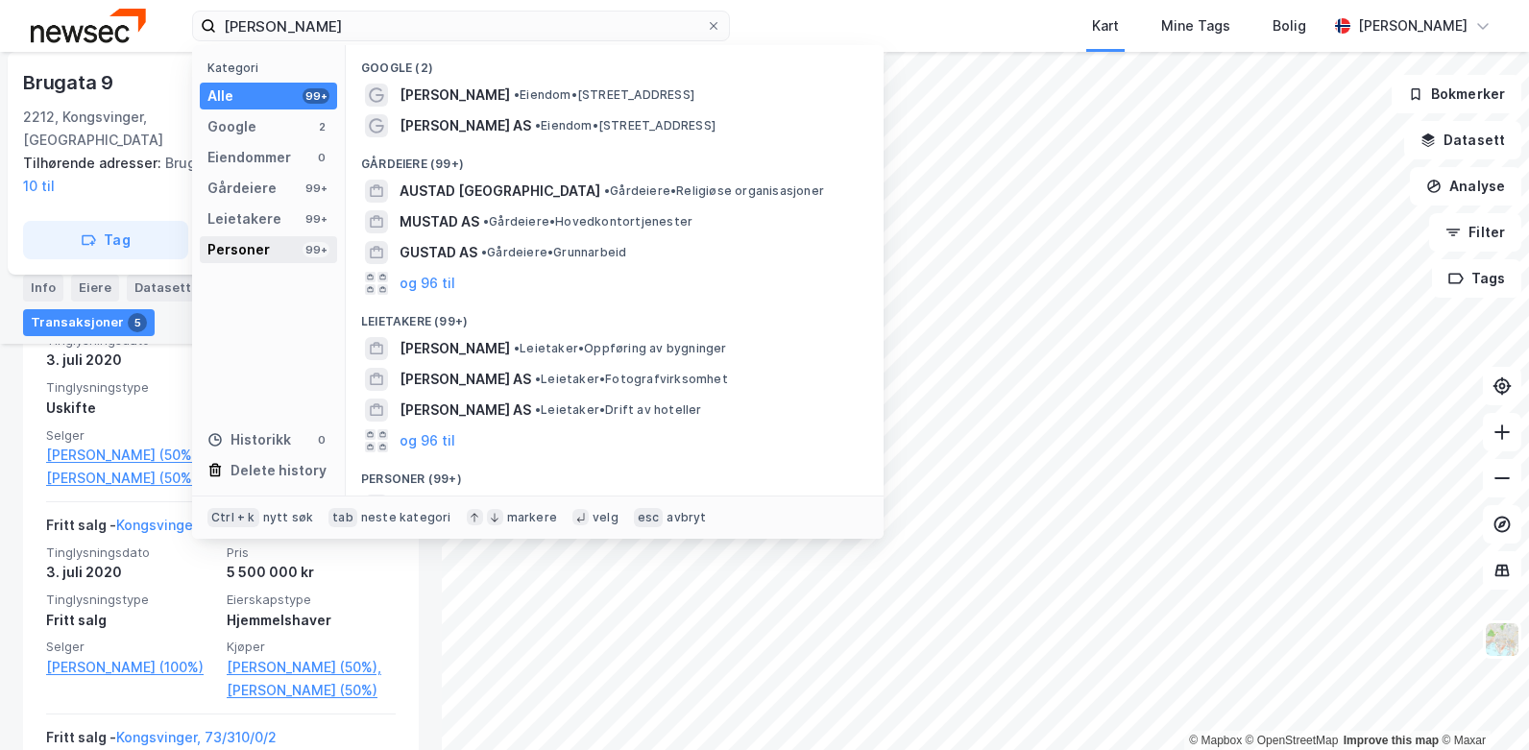
click at [255, 250] on div "Personer" at bounding box center [238, 249] width 62 height 23
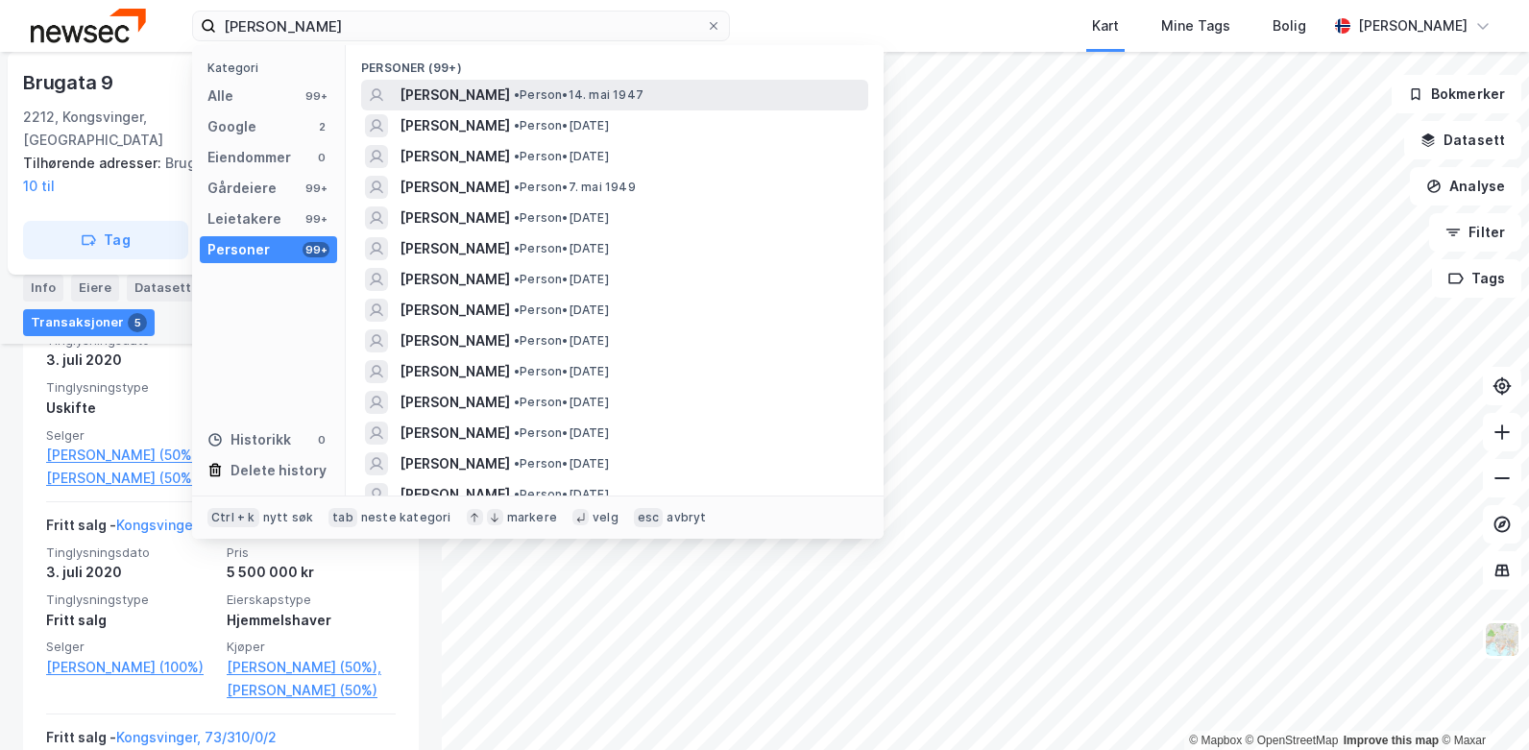
click at [464, 97] on span "[PERSON_NAME]" at bounding box center [455, 95] width 110 height 23
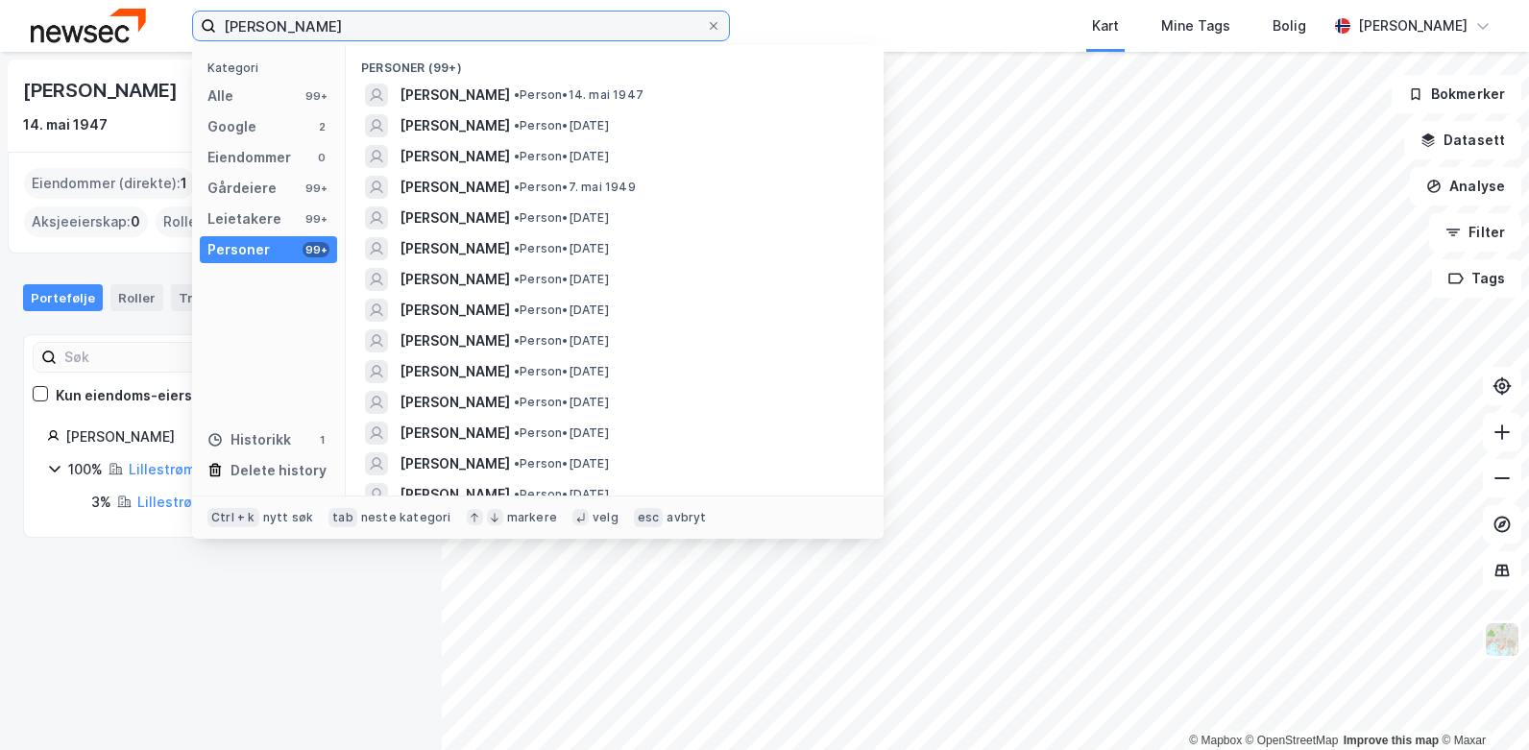
click at [322, 24] on input "[PERSON_NAME]" at bounding box center [461, 26] width 490 height 29
drag, startPoint x: 320, startPoint y: 30, endPoint x: 213, endPoint y: 26, distance: 106.7
click at [213, 26] on label "[PERSON_NAME]" at bounding box center [461, 26] width 538 height 31
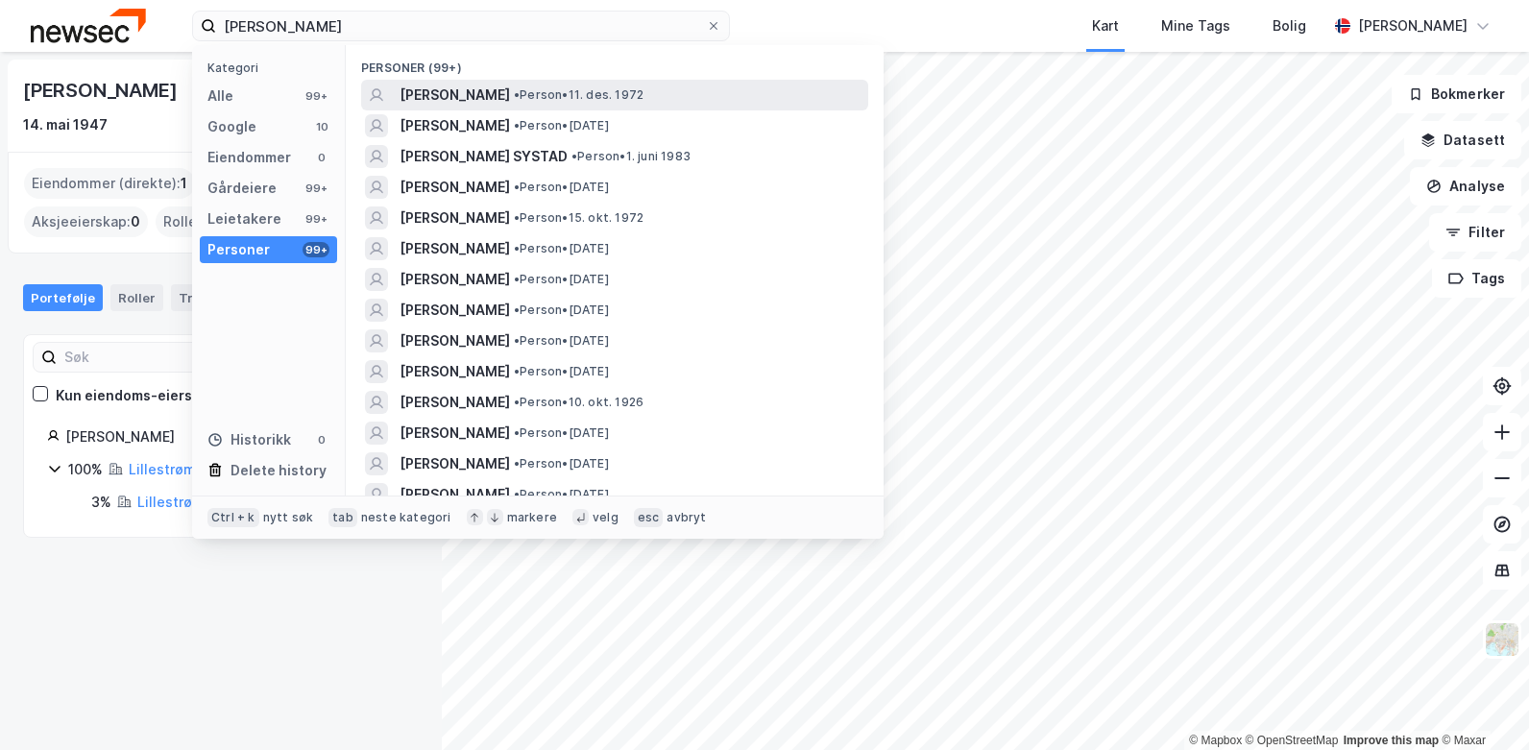
click at [430, 94] on span "[PERSON_NAME]" at bounding box center [455, 95] width 110 height 23
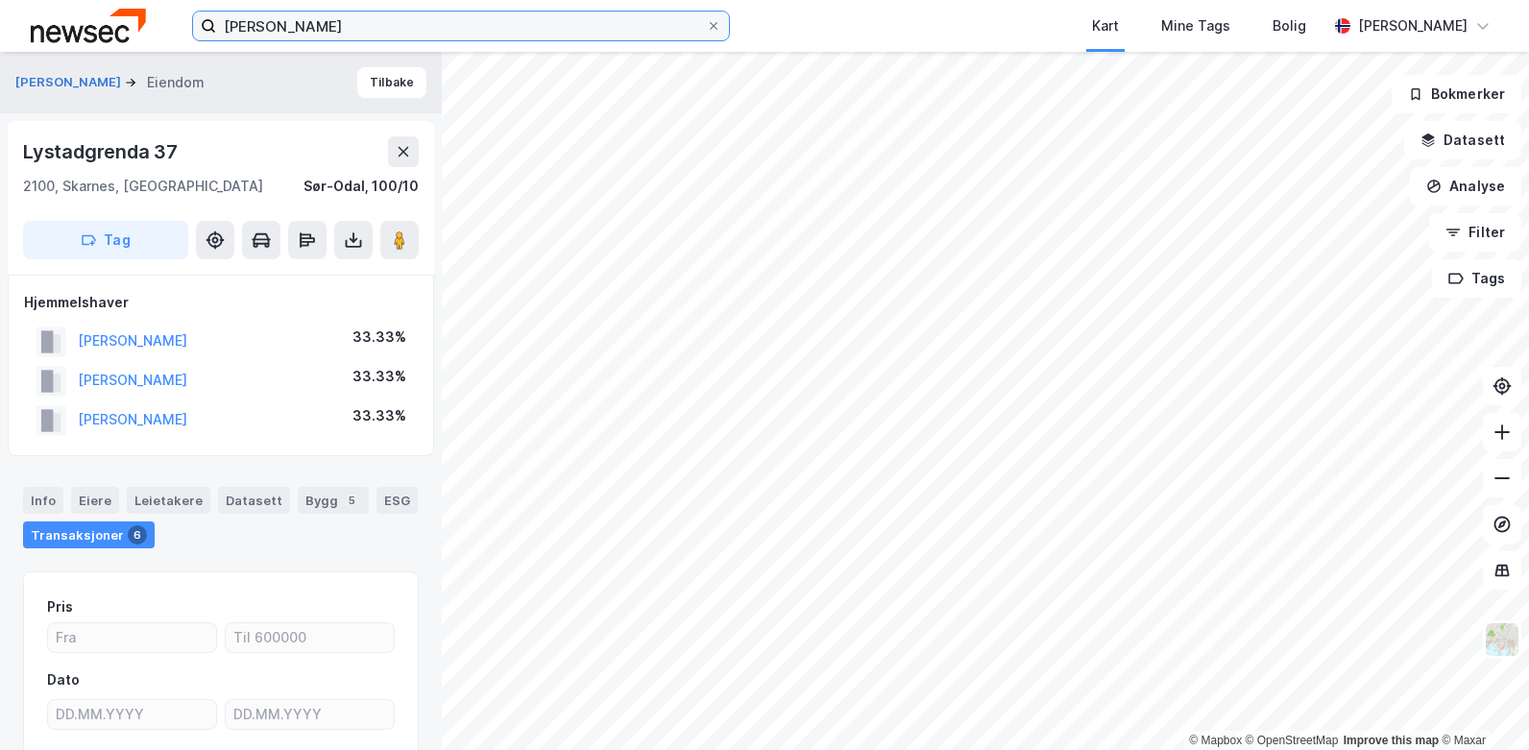
click at [347, 28] on input "[PERSON_NAME]" at bounding box center [461, 26] width 490 height 29
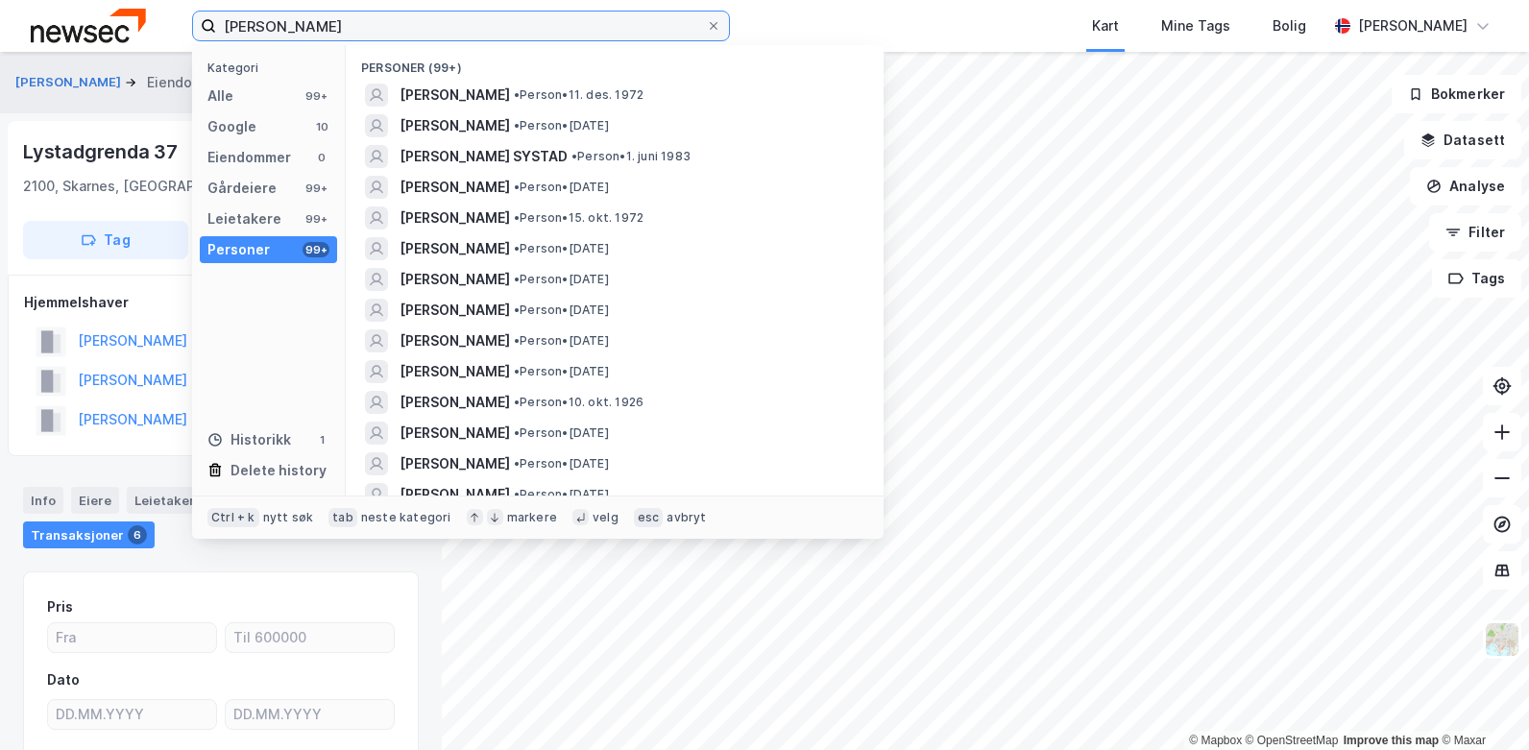
drag, startPoint x: 277, startPoint y: 29, endPoint x: 225, endPoint y: 29, distance: 51.9
click at [225, 29] on input "[PERSON_NAME]" at bounding box center [461, 26] width 490 height 29
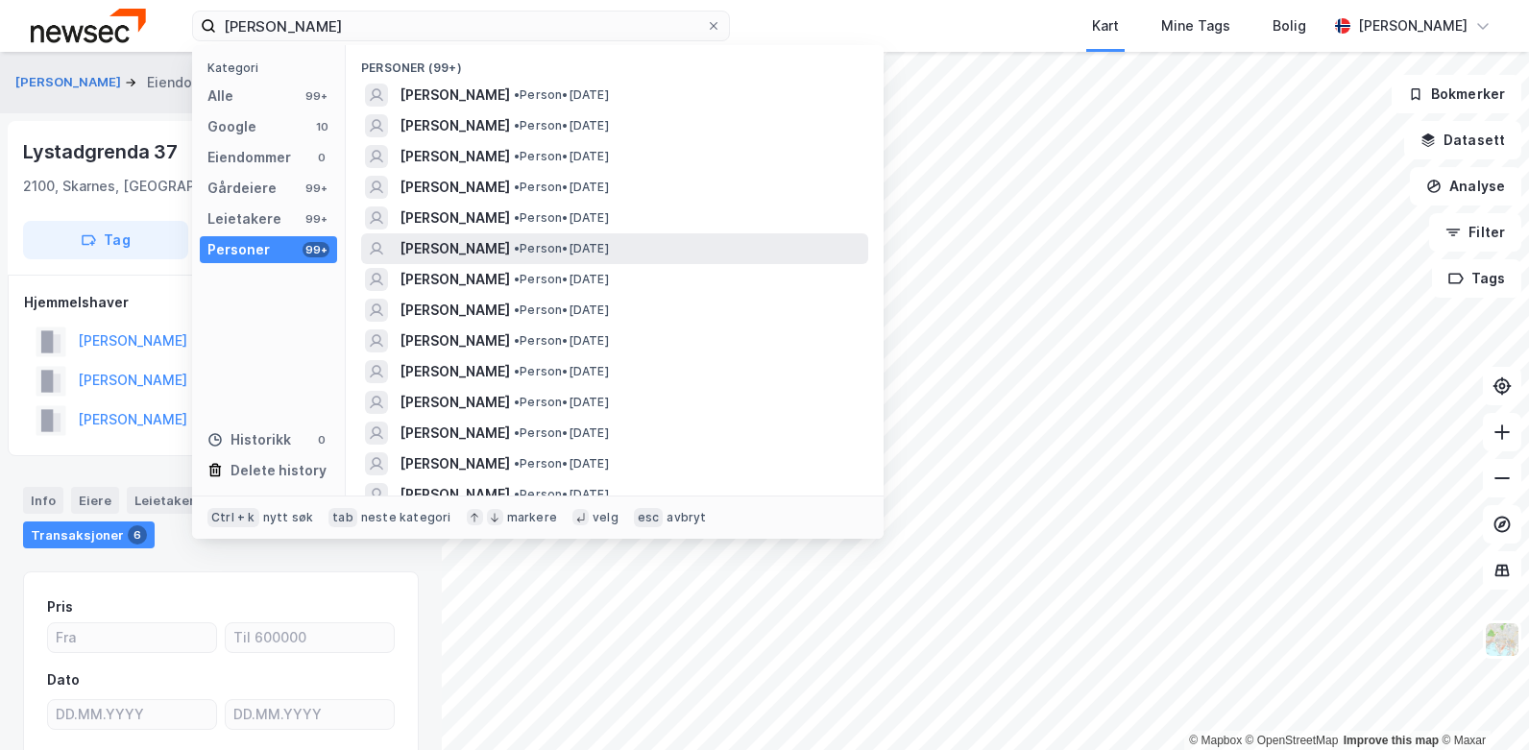
click at [417, 247] on span "[PERSON_NAME]" at bounding box center [455, 248] width 110 height 23
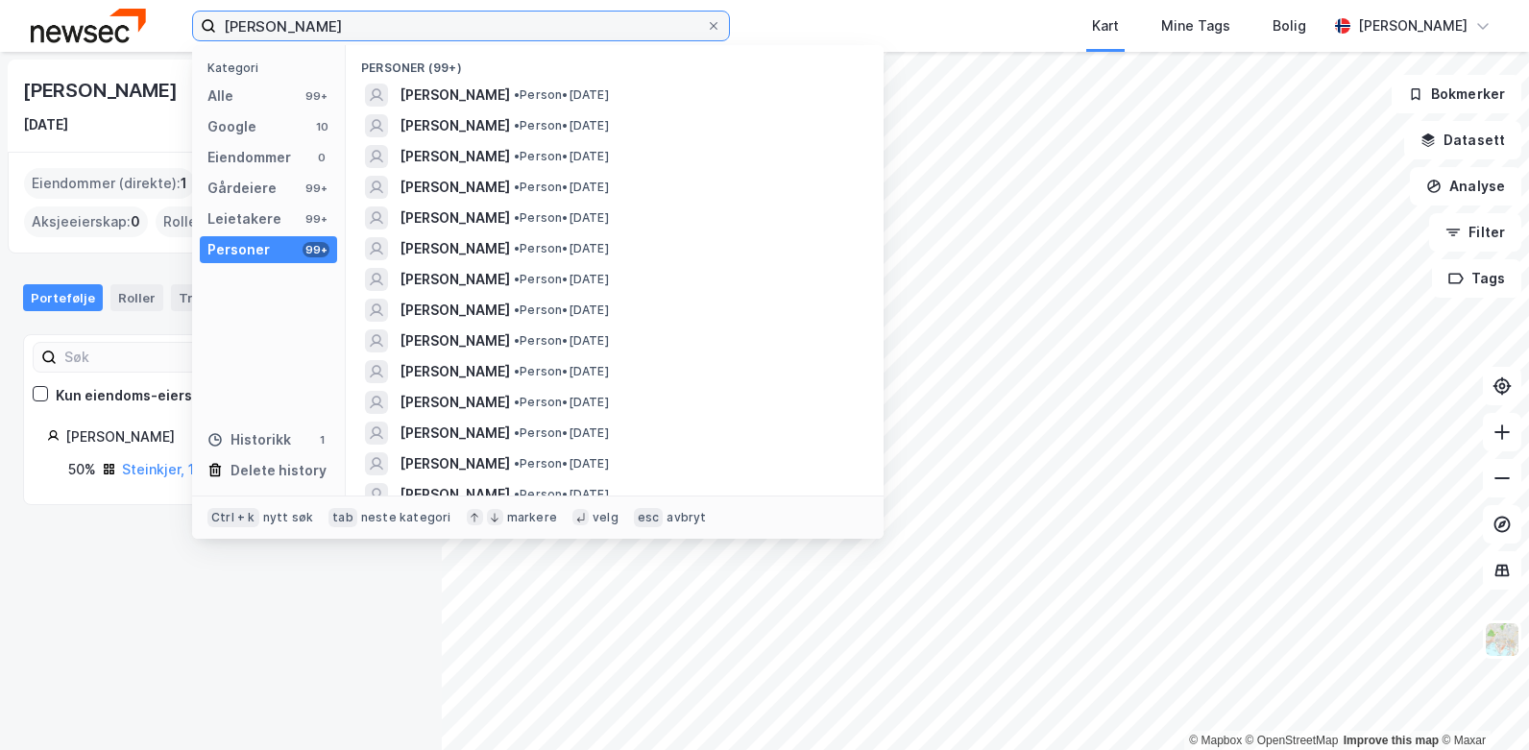
click at [317, 24] on input "[PERSON_NAME]" at bounding box center [461, 26] width 490 height 29
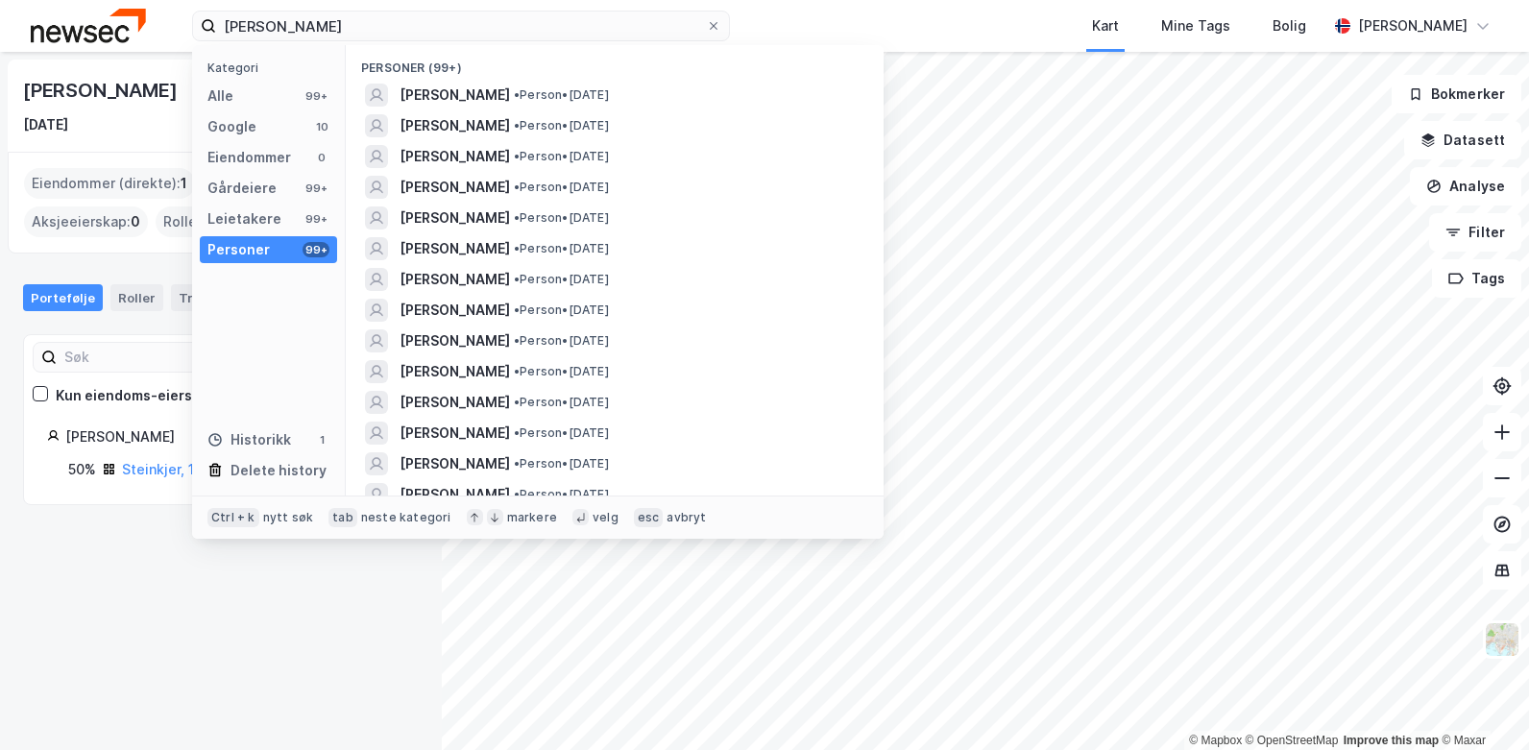
click at [292, 241] on div "Personer 99+" at bounding box center [268, 249] width 137 height 27
click at [421, 128] on span "[PERSON_NAME]" at bounding box center [455, 125] width 110 height 23
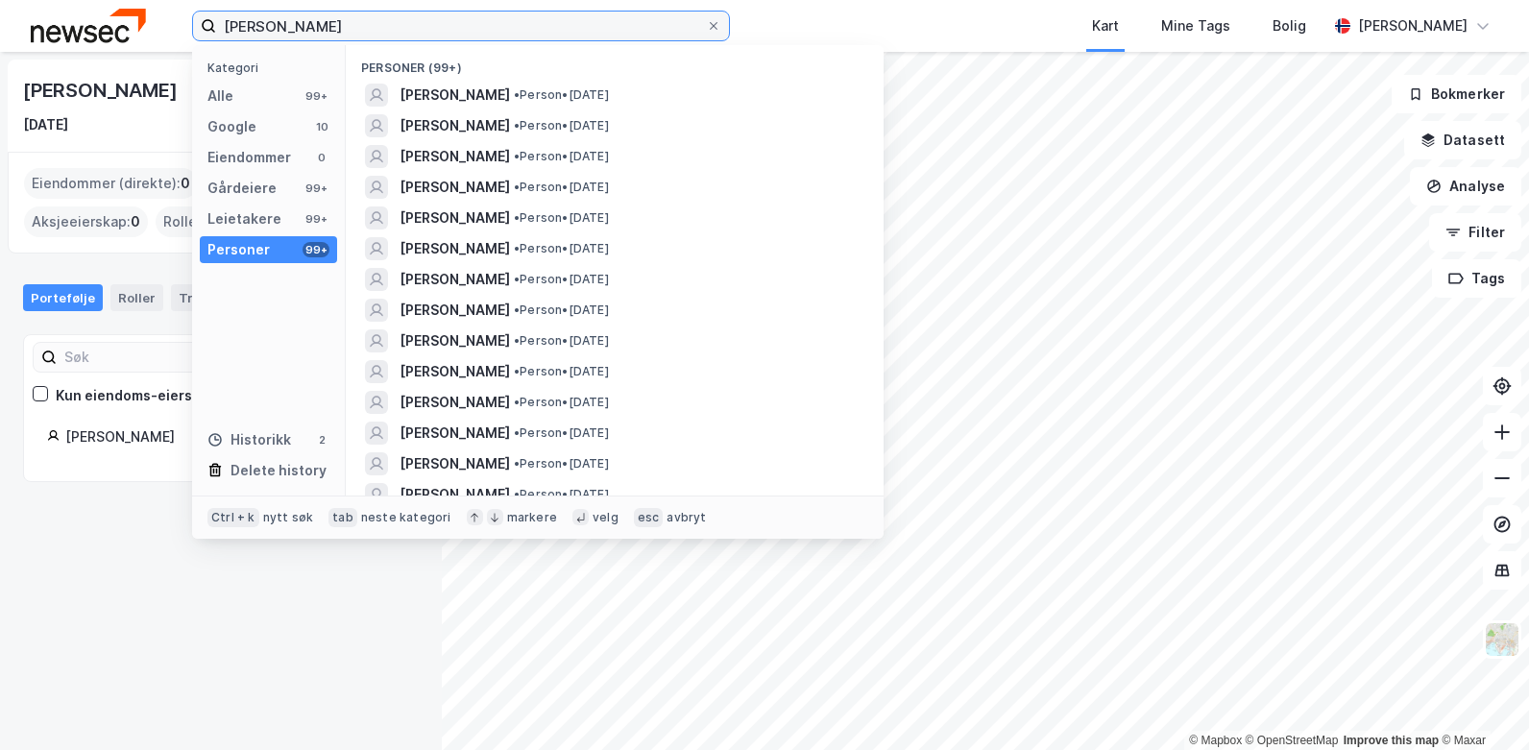
click at [333, 26] on input "[PERSON_NAME]" at bounding box center [461, 26] width 490 height 29
click at [226, 31] on input "[PERSON_NAME]" at bounding box center [461, 26] width 490 height 29
type input "[PERSON_NAME]"
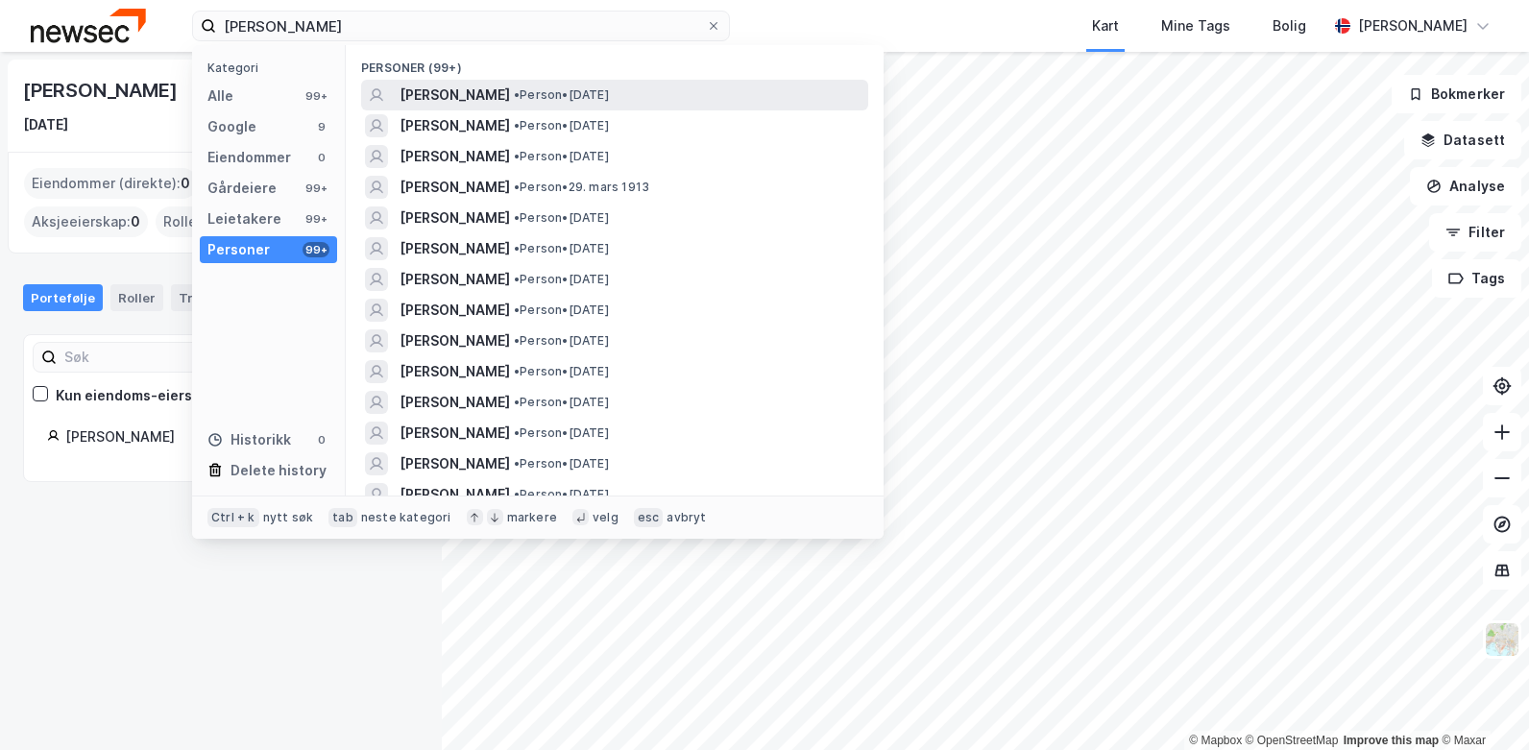
click at [430, 93] on span "[PERSON_NAME]" at bounding box center [455, 95] width 110 height 23
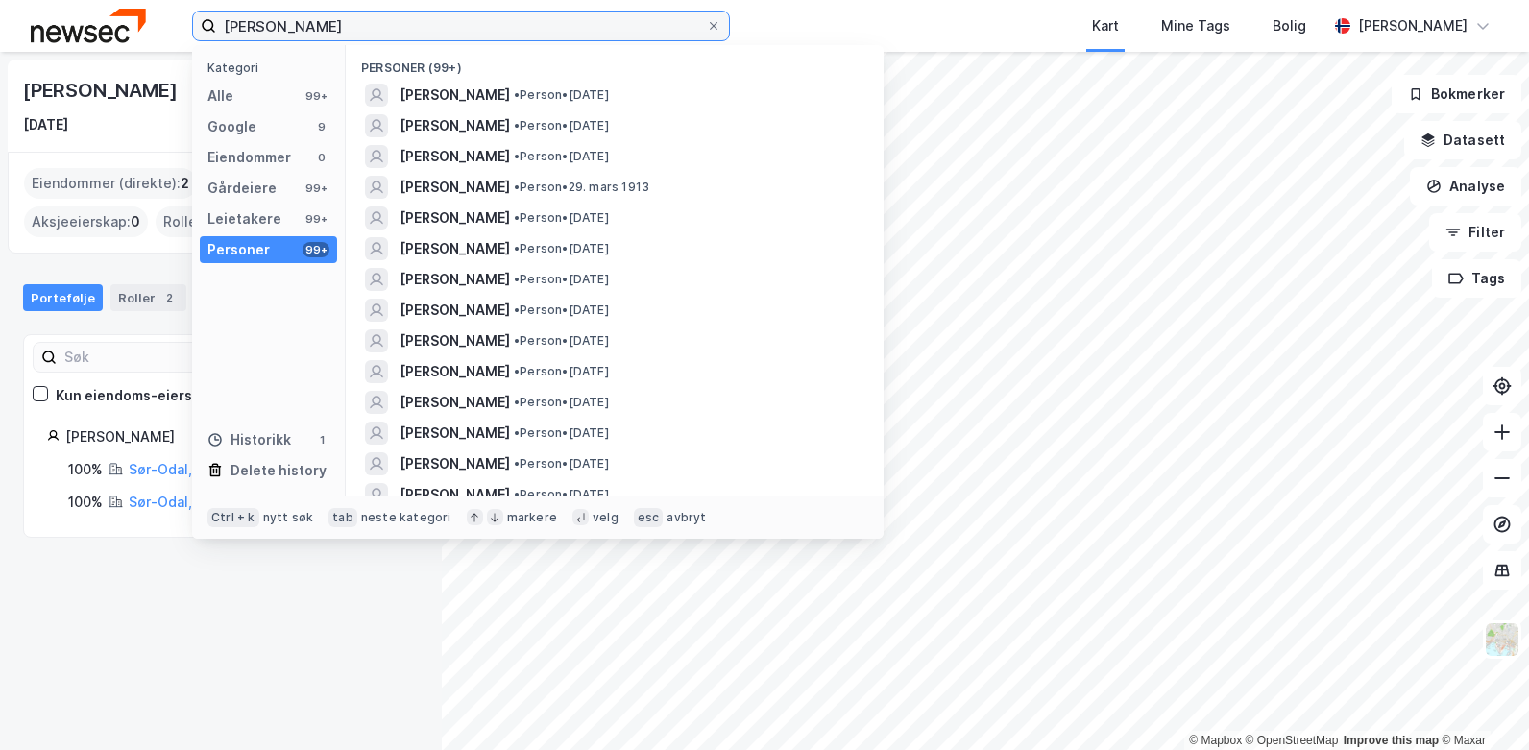
click at [338, 32] on input "[PERSON_NAME]" at bounding box center [461, 26] width 490 height 29
drag, startPoint x: 339, startPoint y: 29, endPoint x: 216, endPoint y: 34, distance: 123.0
click at [216, 34] on input "[PERSON_NAME]" at bounding box center [461, 26] width 490 height 29
type input "moro as"
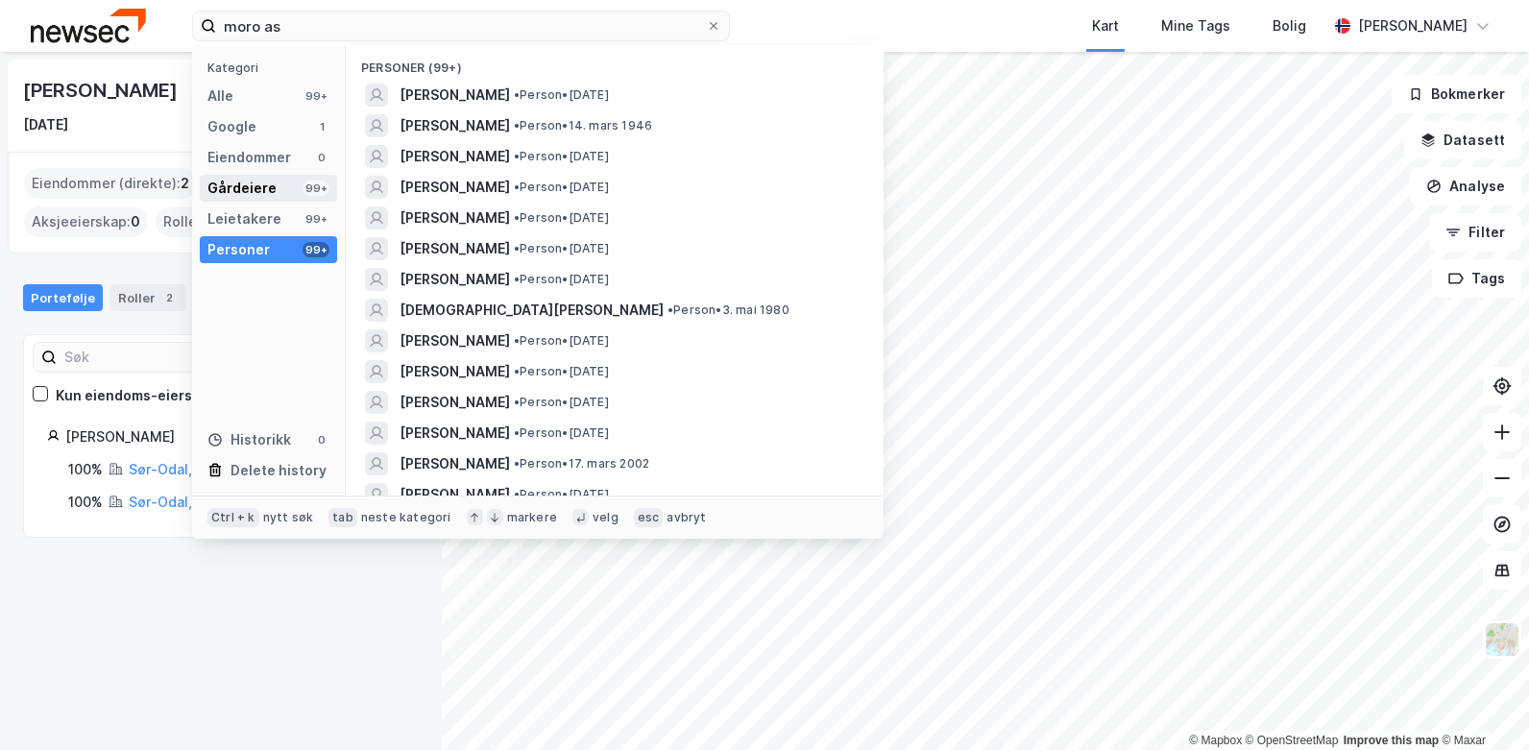
click at [248, 196] on div "Gårdeiere" at bounding box center [241, 188] width 69 height 23
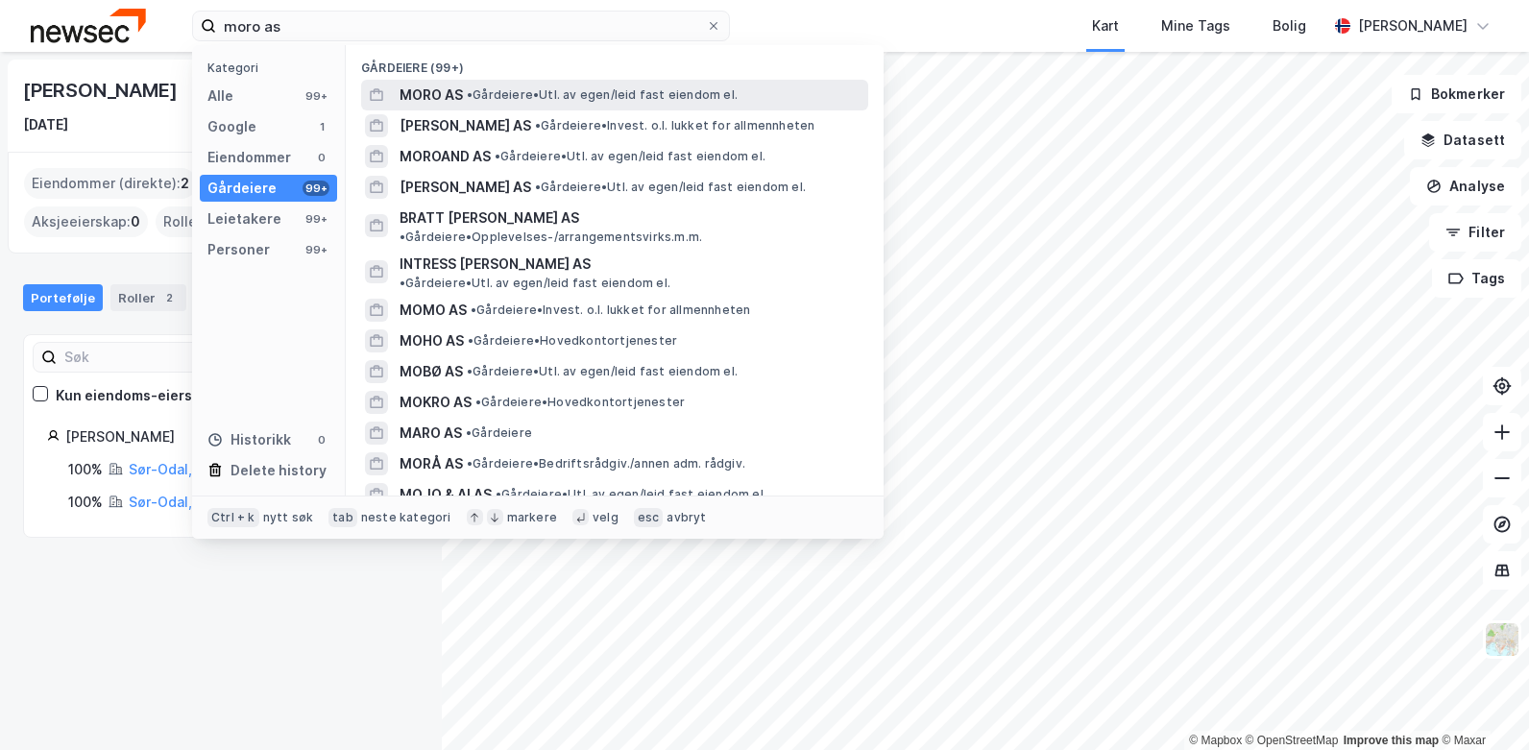
click at [424, 93] on span "MORO AS" at bounding box center [431, 95] width 63 height 23
